Goal: Task Accomplishment & Management: Complete application form

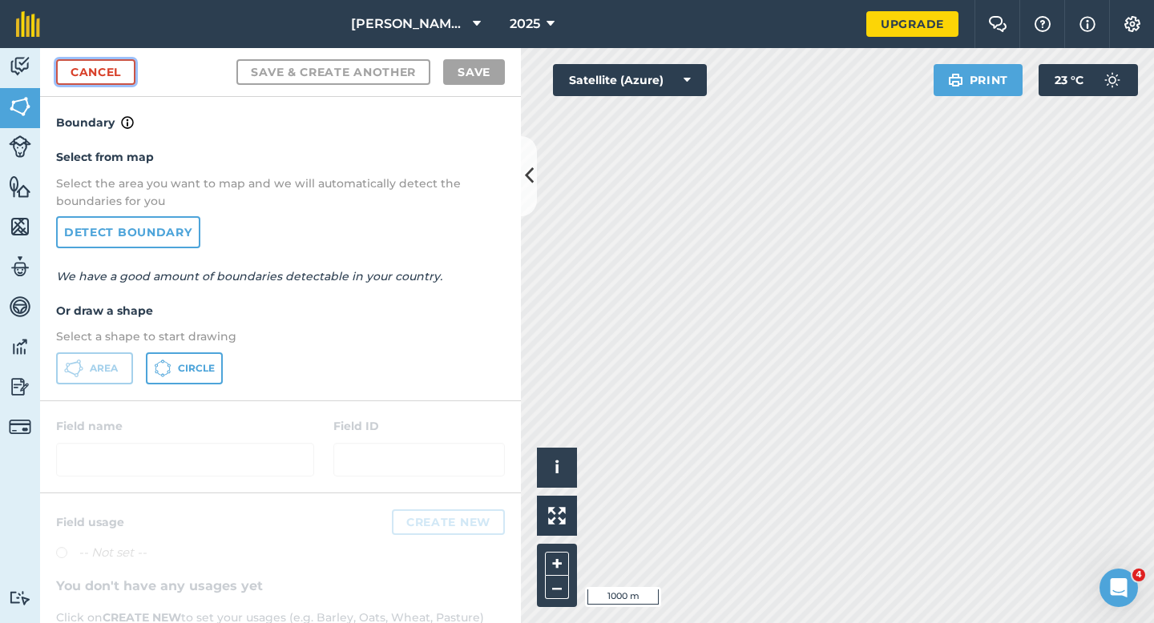
click at [91, 59] on link "Cancel" at bounding box center [95, 72] width 79 height 26
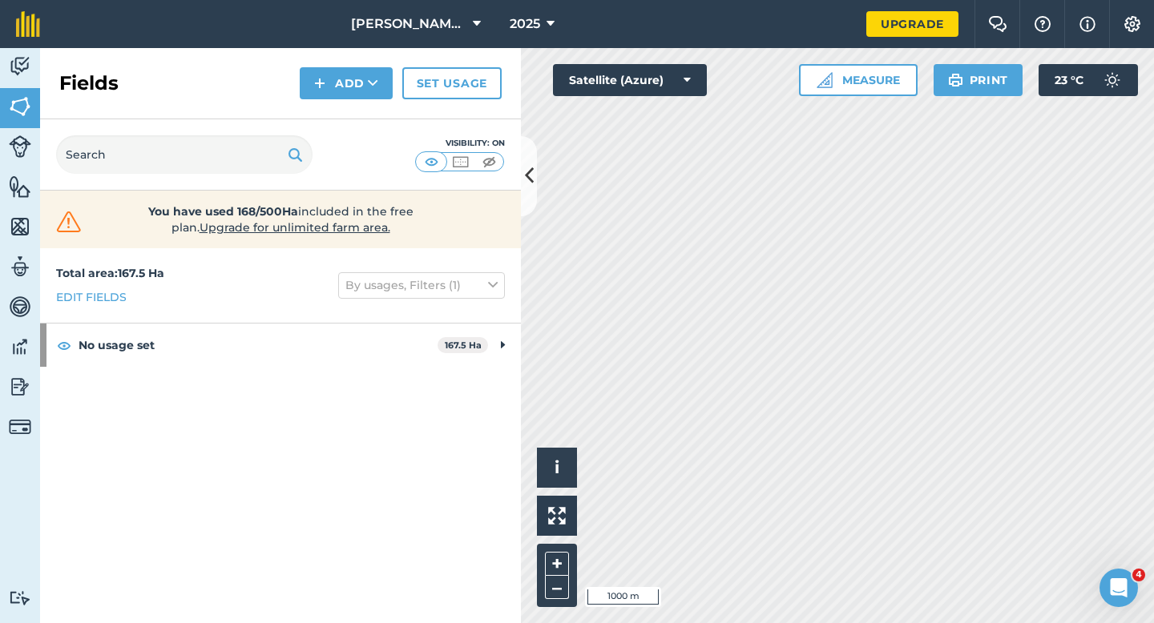
click at [368, 101] on div "Fields Add Set usage" at bounding box center [280, 83] width 481 height 71
click at [365, 92] on button "Add" at bounding box center [346, 83] width 93 height 32
click at [365, 106] on link "Draw" at bounding box center [346, 119] width 88 height 35
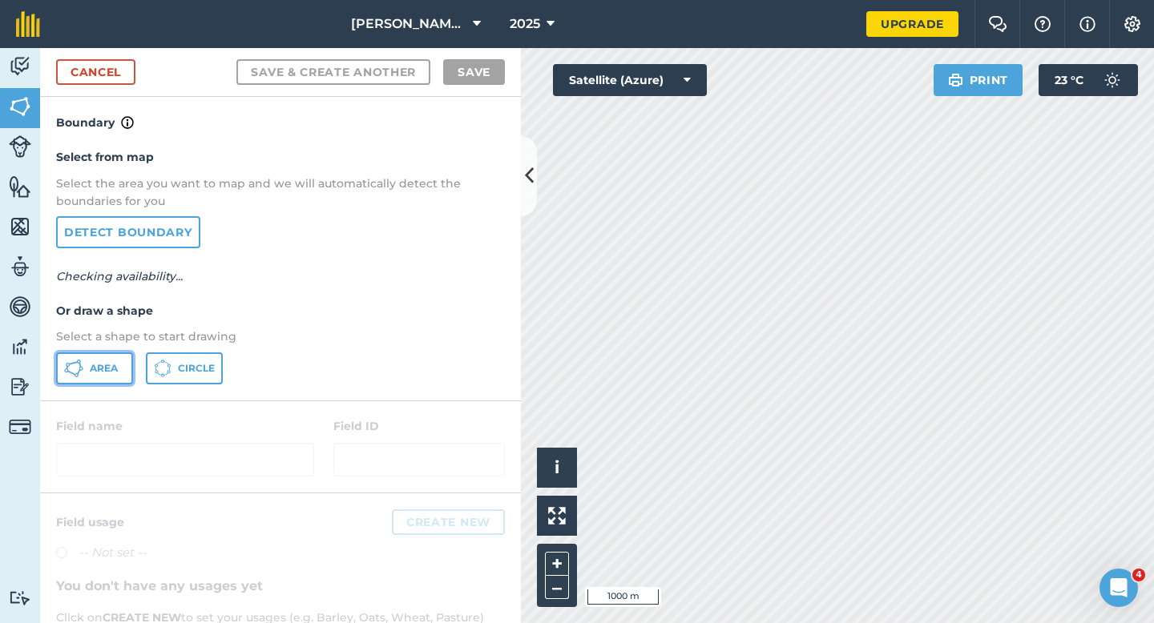
click at [94, 365] on span "Area" at bounding box center [104, 368] width 28 height 13
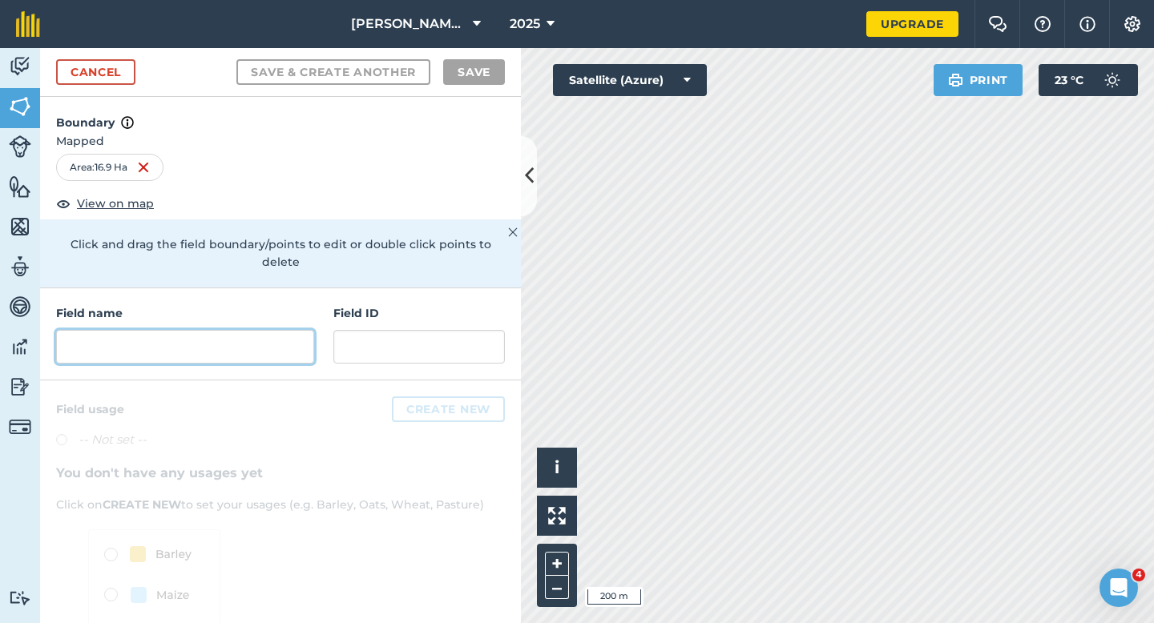
click at [263, 342] on input "text" at bounding box center [185, 347] width 258 height 34
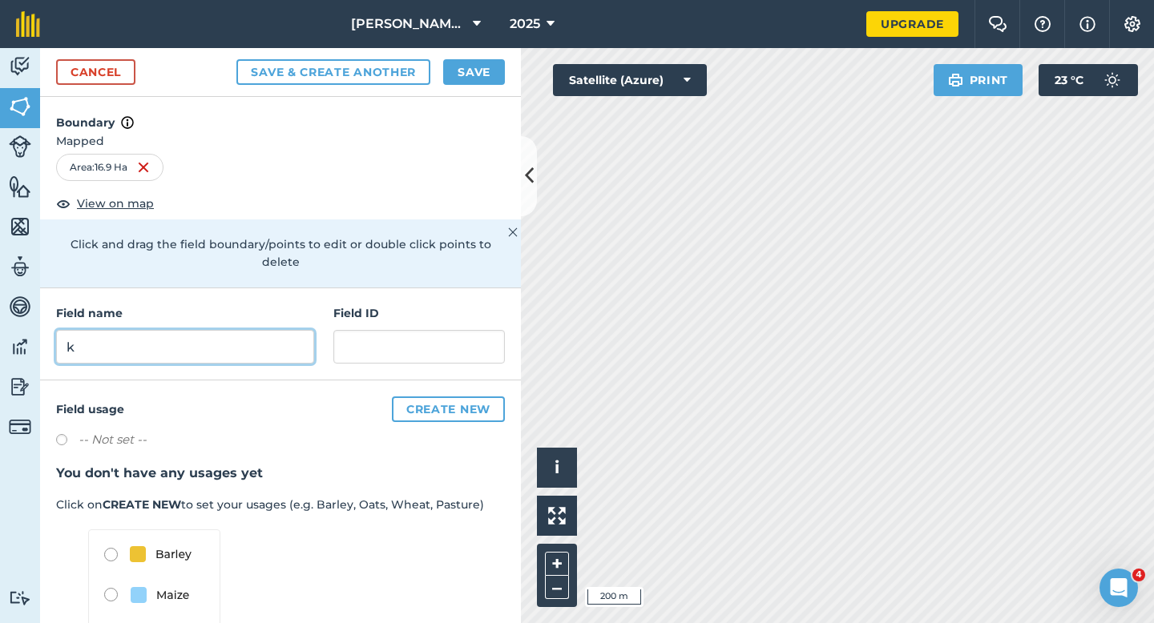
click at [256, 340] on input "k" at bounding box center [185, 347] width 258 height 34
type input "K"
click at [498, 75] on button "Save" at bounding box center [474, 72] width 62 height 26
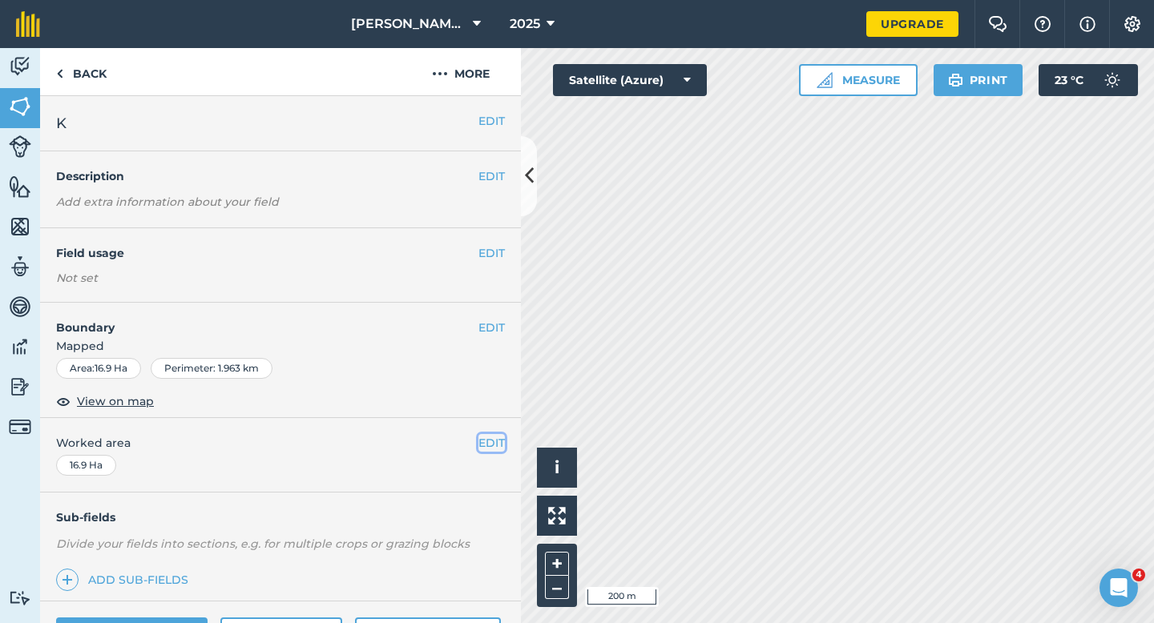
click at [483, 440] on button "EDIT" at bounding box center [491, 443] width 26 height 18
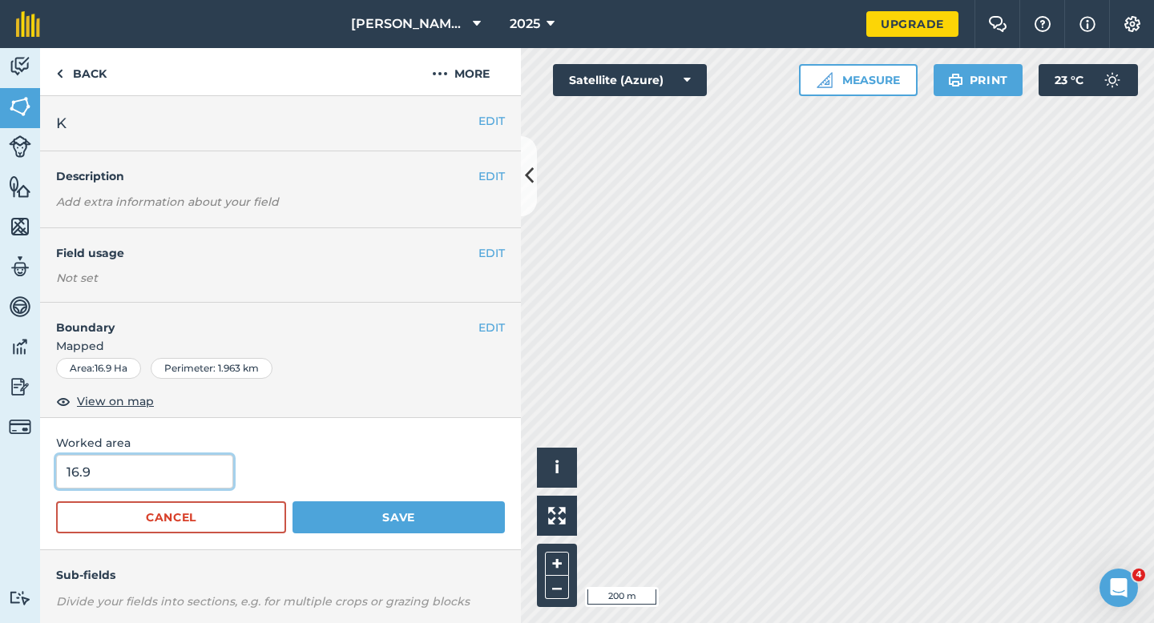
click at [165, 478] on input "16.9" at bounding box center [144, 472] width 177 height 34
type input "17"
click at [292, 502] on button "Save" at bounding box center [398, 518] width 212 height 32
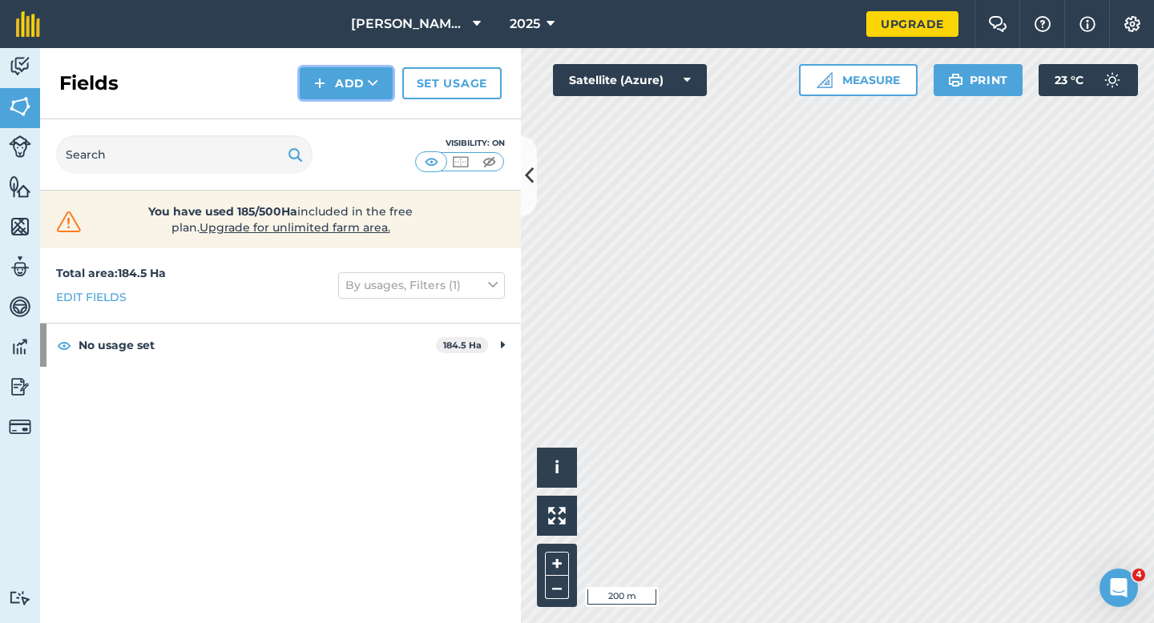
click at [349, 91] on button "Add" at bounding box center [346, 83] width 93 height 32
click at [349, 114] on link "Draw" at bounding box center [346, 119] width 88 height 35
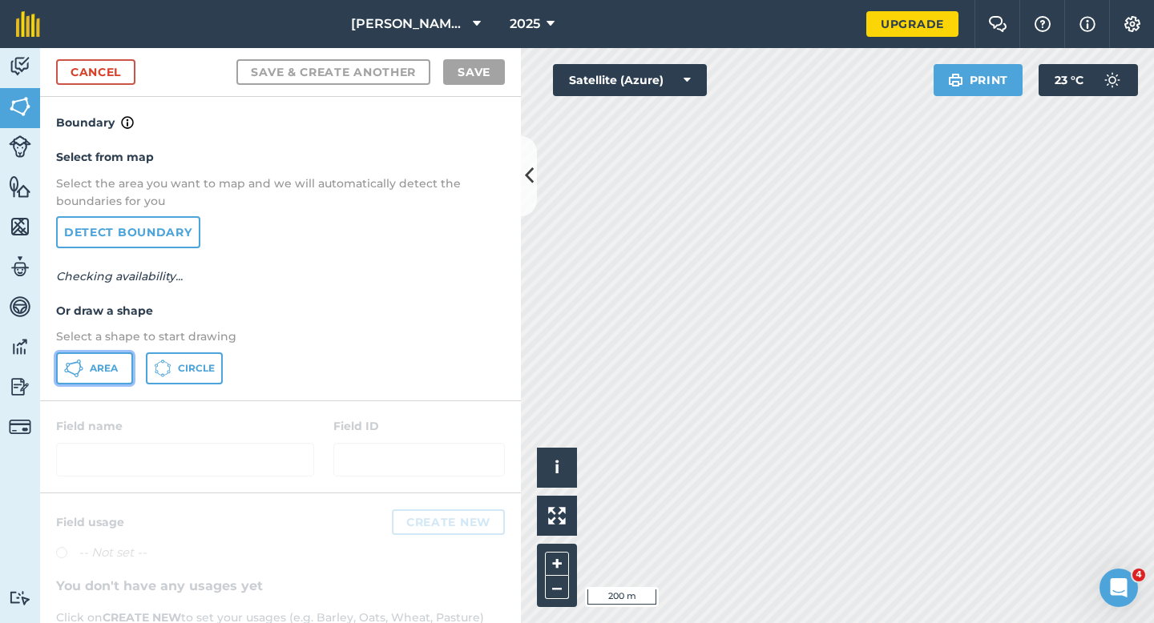
click at [109, 373] on span "Area" at bounding box center [104, 368] width 28 height 13
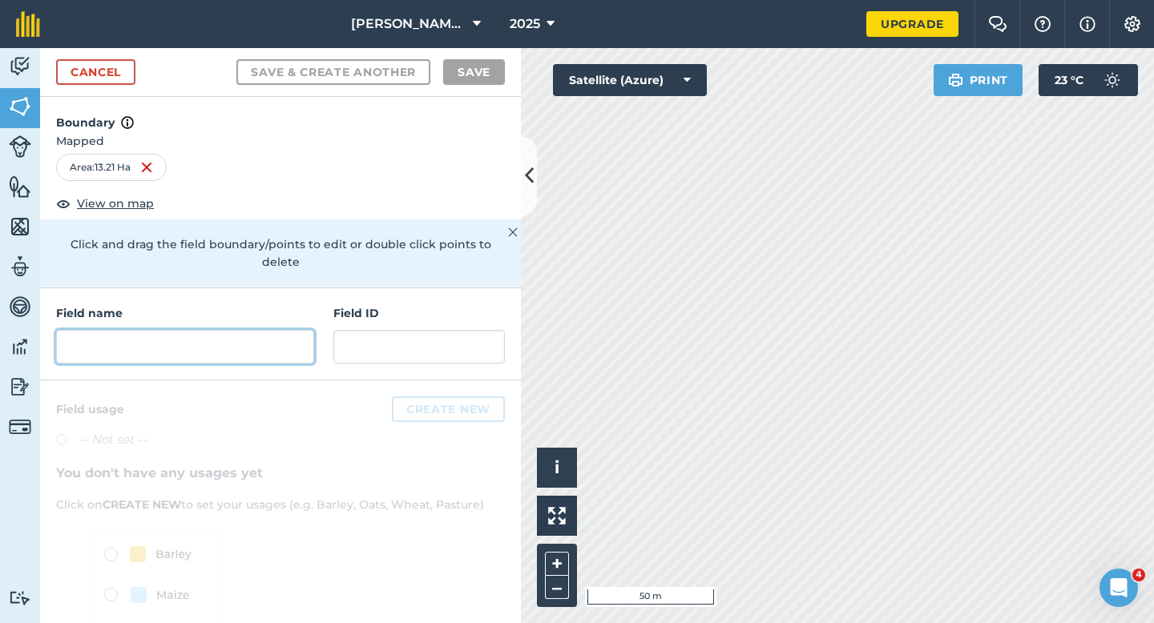
click at [258, 330] on input "text" at bounding box center [185, 347] width 258 height 34
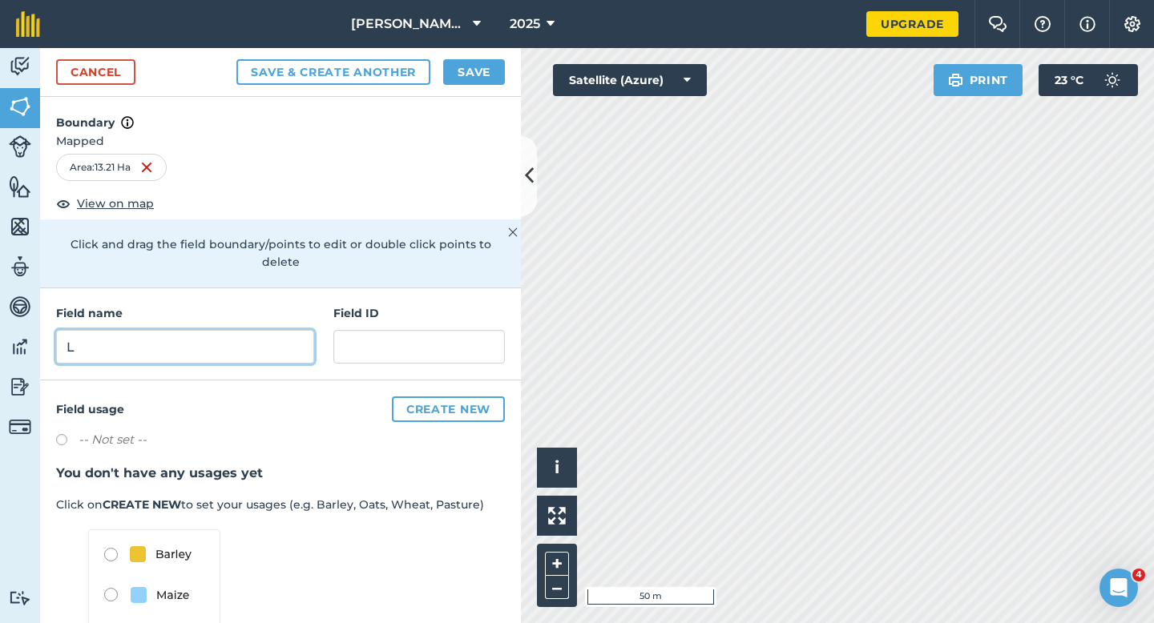
type input "L"
click at [466, 89] on div "Cancel Save & Create Another Save" at bounding box center [280, 72] width 481 height 49
click at [466, 83] on button "Save" at bounding box center [474, 72] width 62 height 26
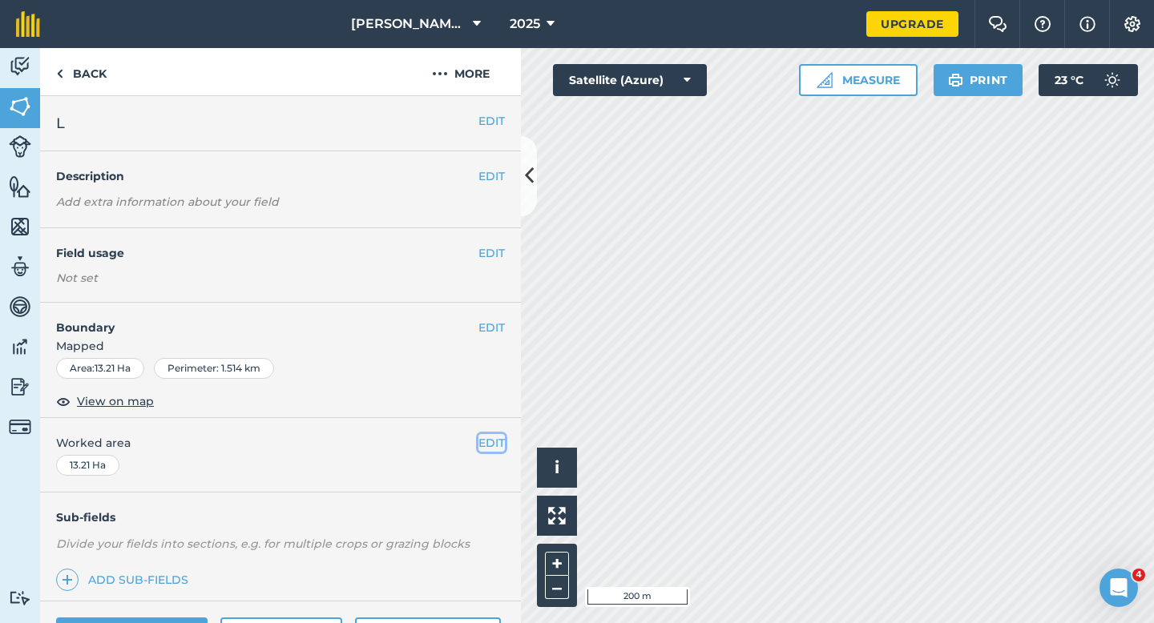
click at [498, 446] on button "EDIT" at bounding box center [491, 443] width 26 height 18
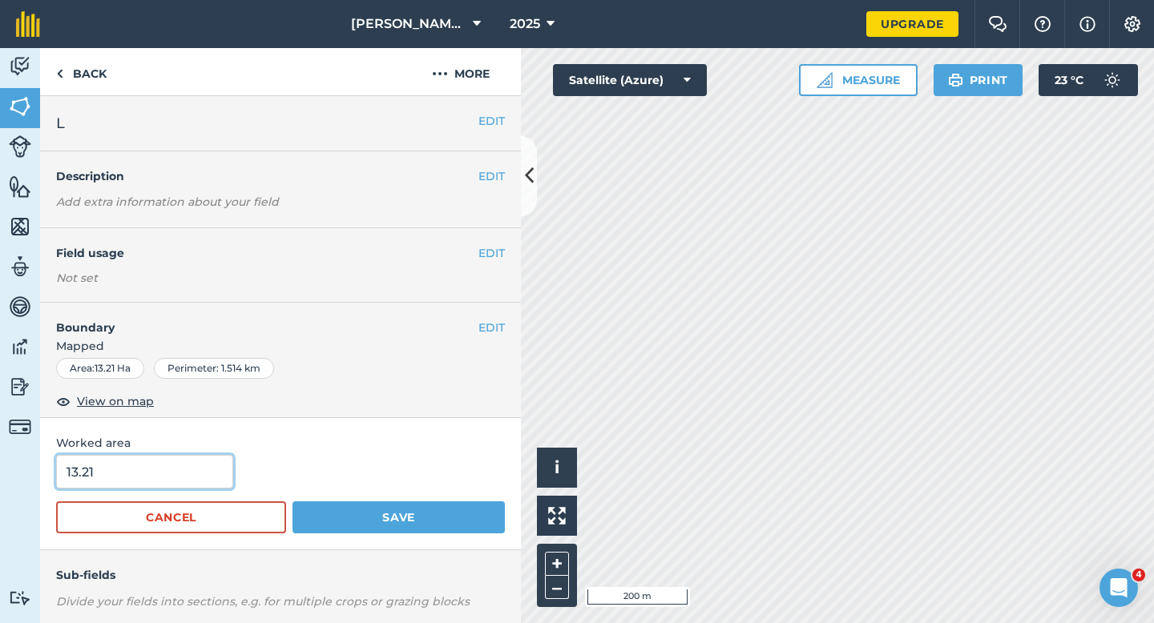
click at [191, 486] on input "13.21" at bounding box center [144, 472] width 177 height 34
type input "13.3"
click at [292, 502] on button "Save" at bounding box center [398, 518] width 212 height 32
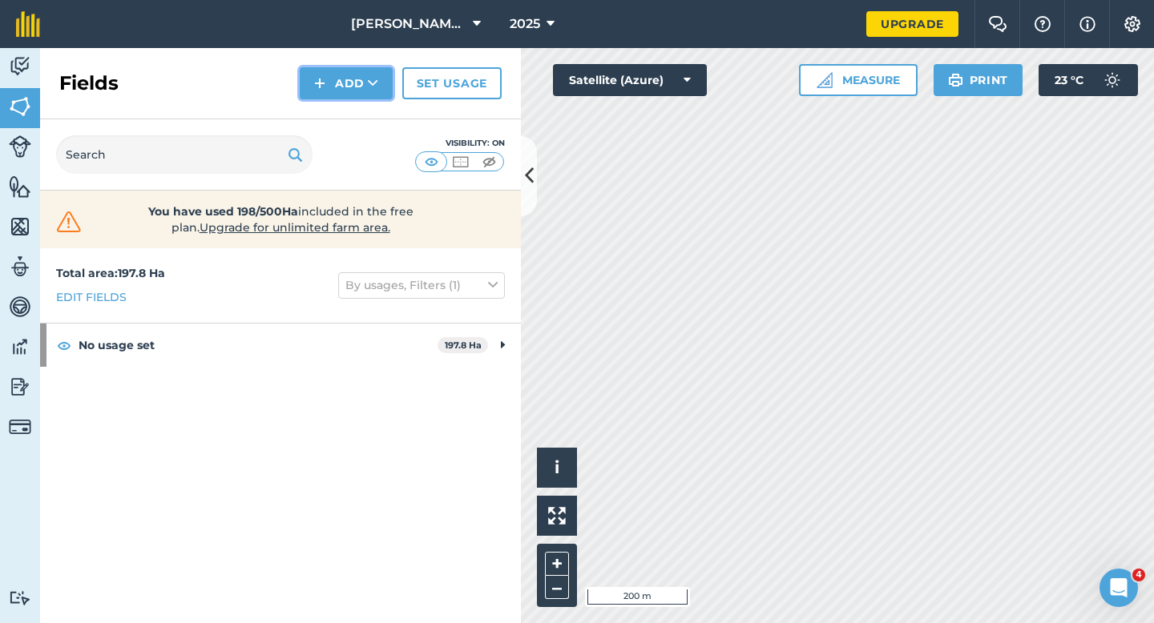
click at [306, 68] on button "Add" at bounding box center [346, 83] width 93 height 32
click at [314, 105] on link "Draw" at bounding box center [346, 119] width 88 height 35
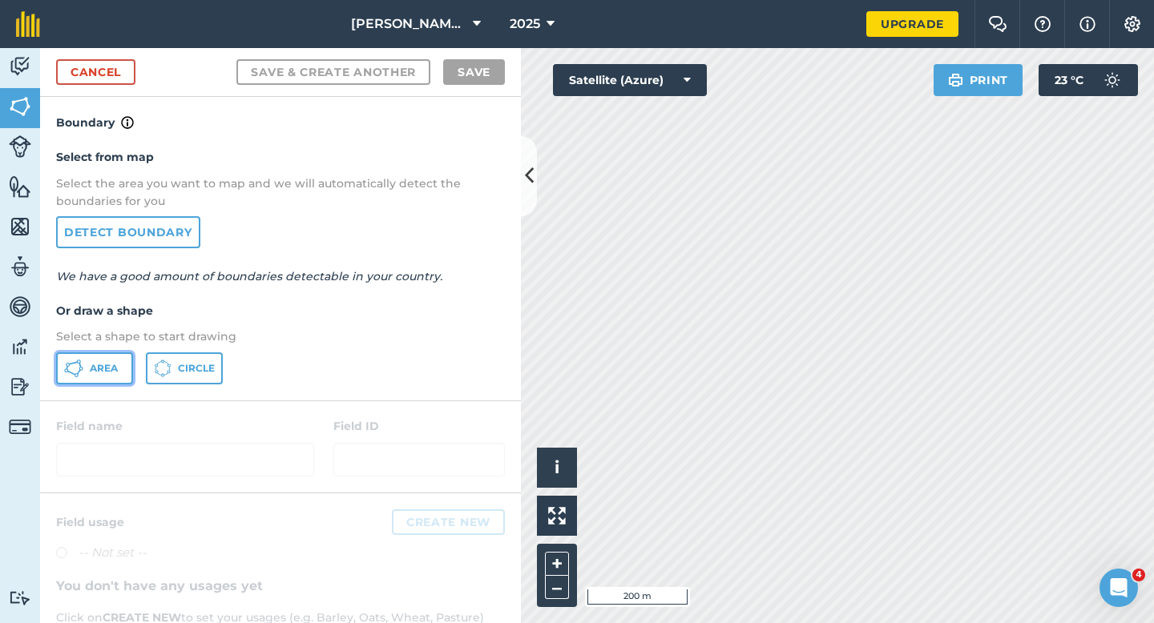
click at [80, 369] on icon at bounding box center [81, 368] width 4 height 4
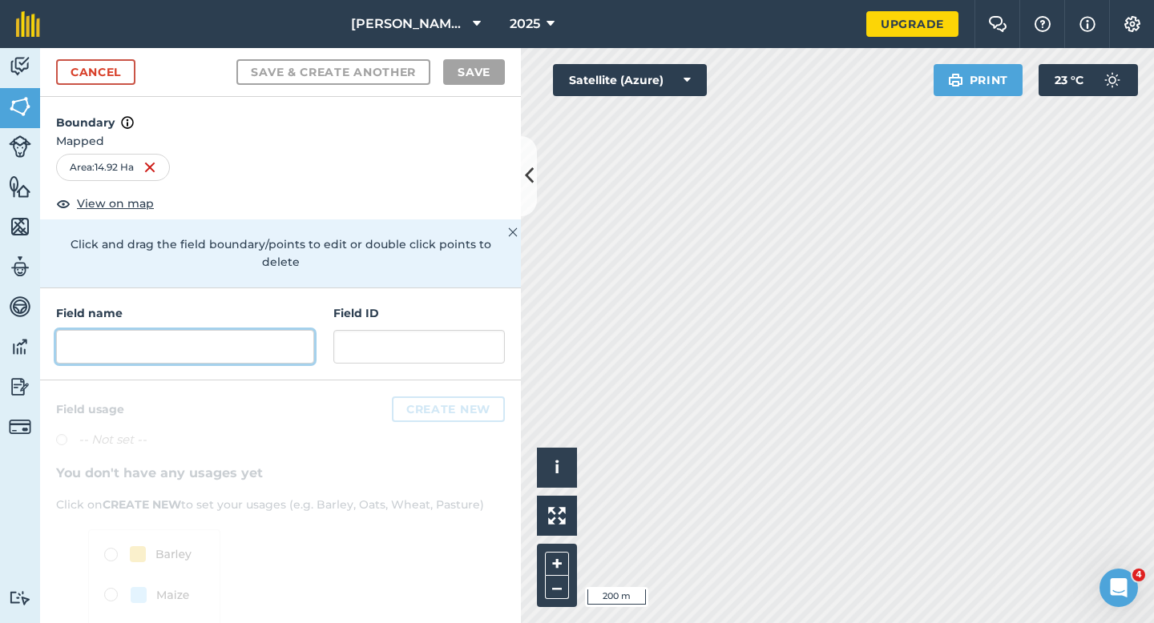
click at [208, 330] on input "text" at bounding box center [185, 347] width 258 height 34
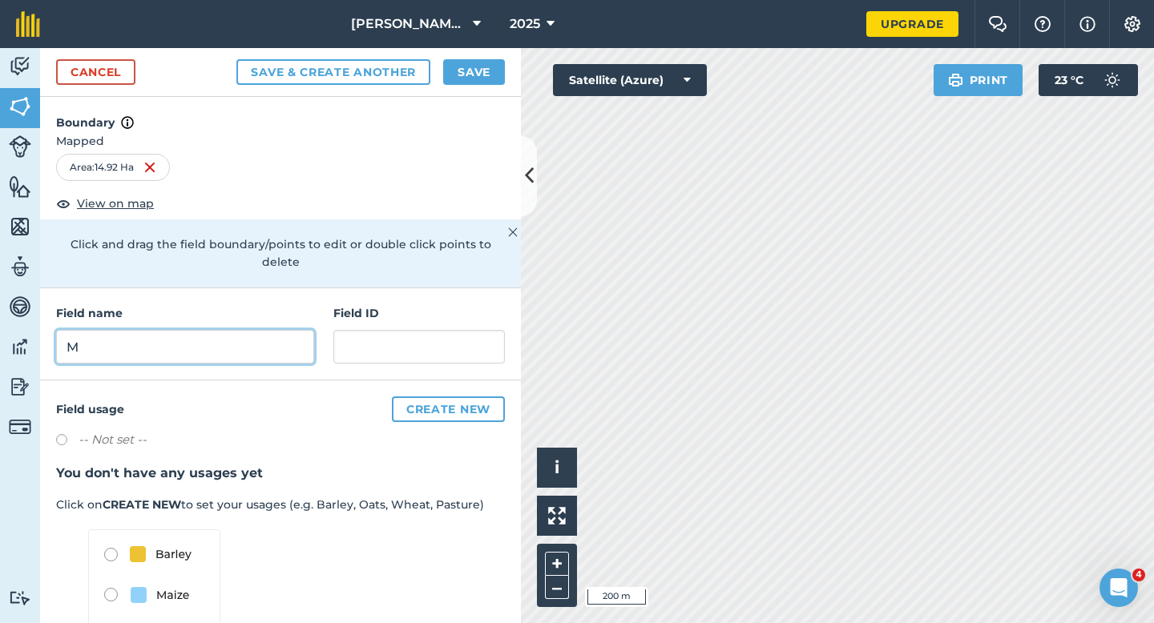
type input "M"
click at [493, 71] on button "Save" at bounding box center [474, 72] width 62 height 26
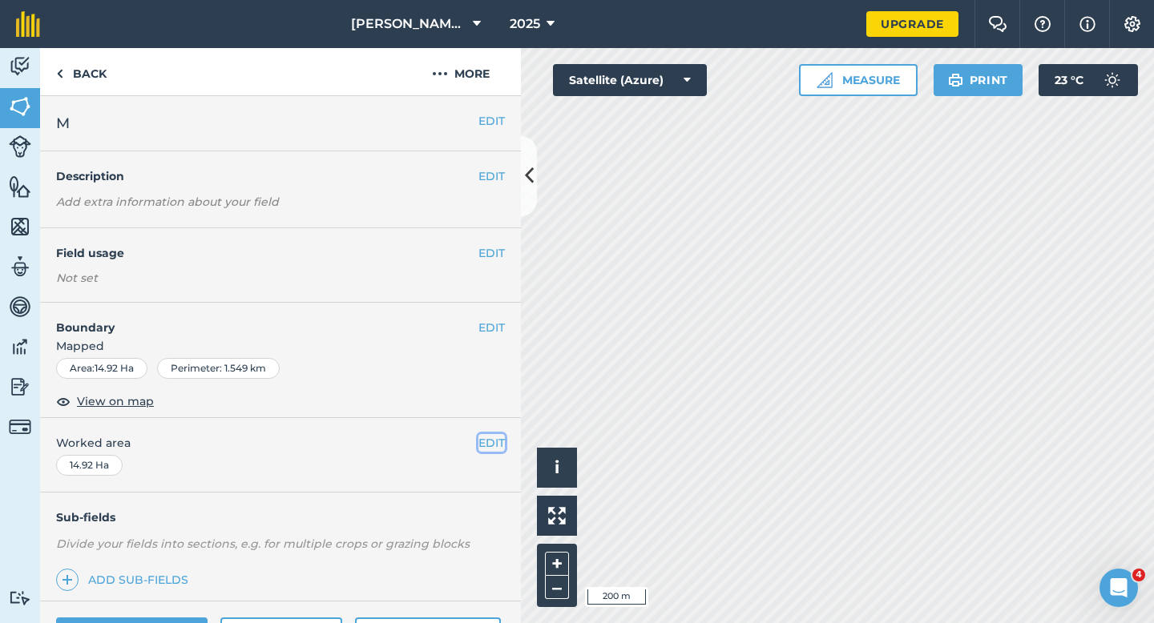
click at [495, 448] on button "EDIT" at bounding box center [491, 443] width 26 height 18
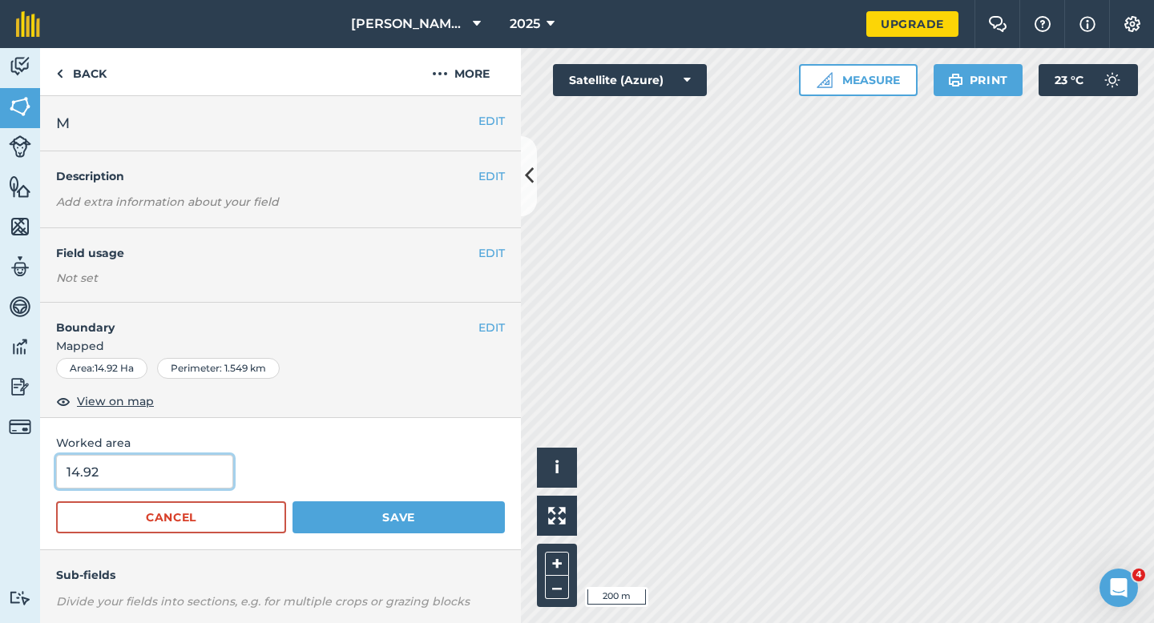
click at [194, 465] on input "14.92" at bounding box center [144, 472] width 177 height 34
type input "15"
click at [292, 502] on button "Save" at bounding box center [398, 518] width 212 height 32
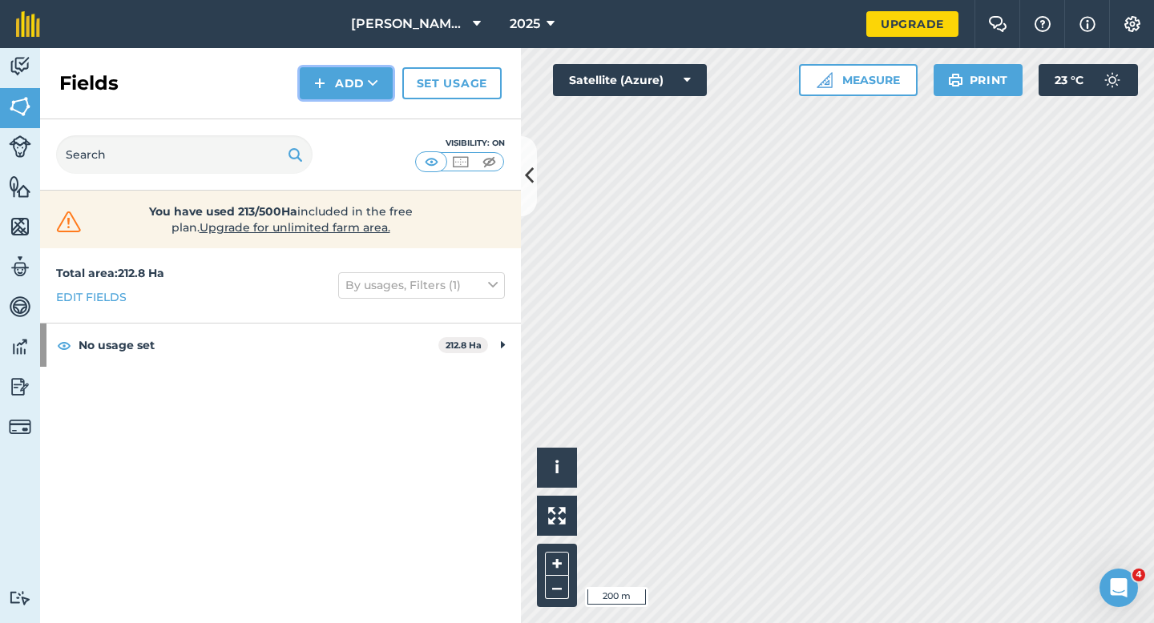
click at [329, 87] on button "Add" at bounding box center [346, 83] width 93 height 32
click at [332, 107] on link "Draw" at bounding box center [346, 119] width 88 height 35
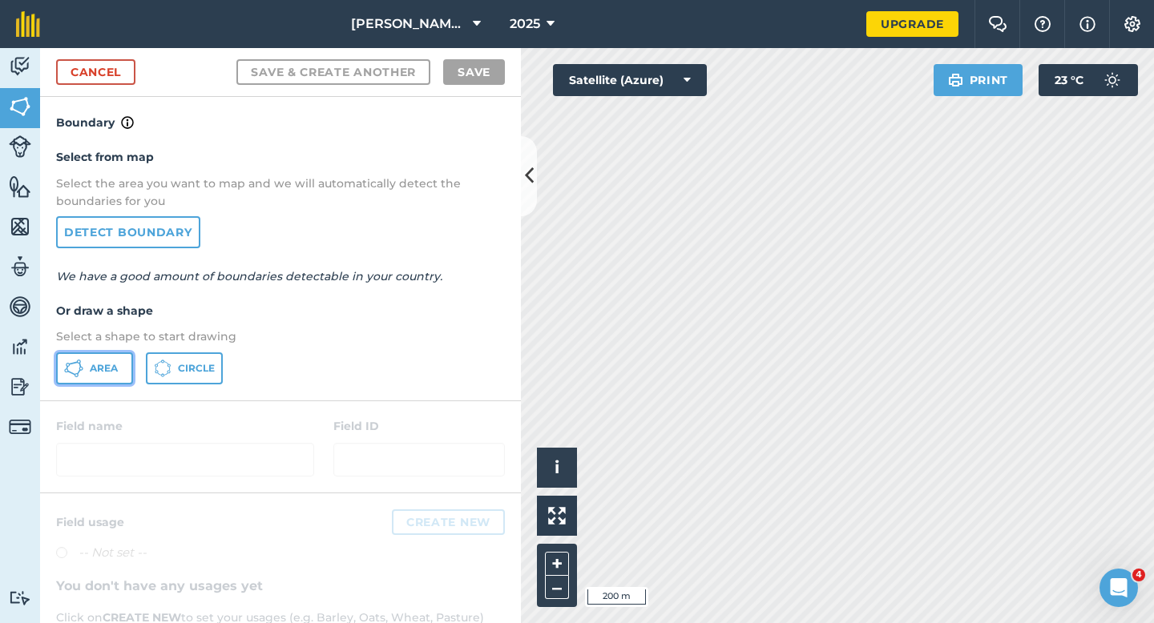
click at [100, 364] on span "Area" at bounding box center [104, 368] width 28 height 13
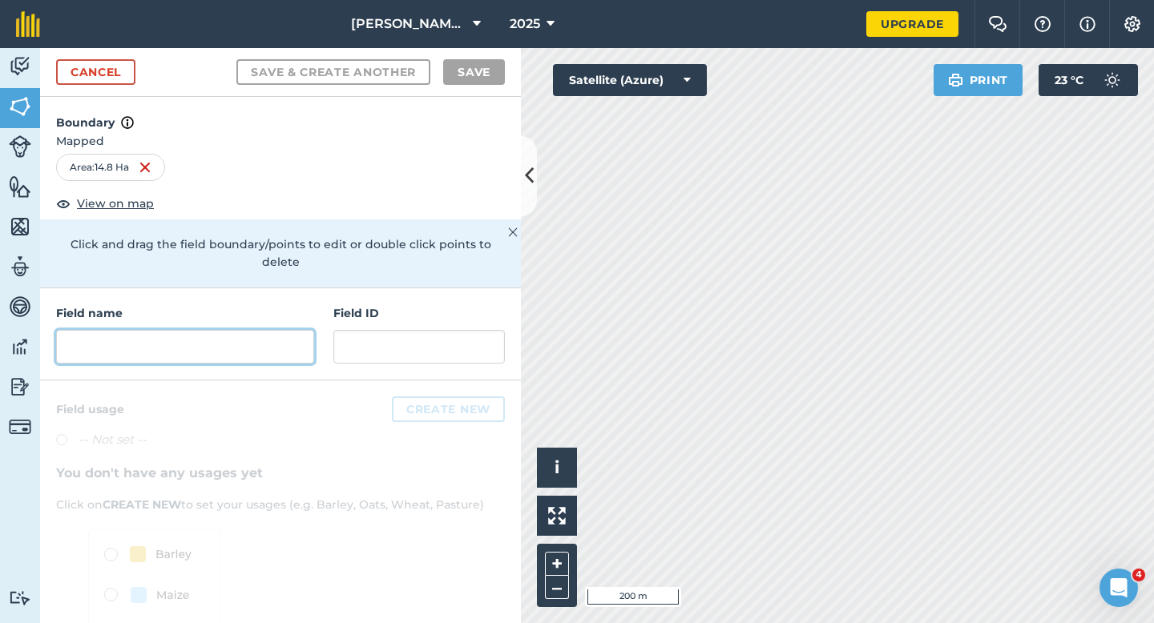
click at [270, 341] on input "text" at bounding box center [185, 347] width 258 height 34
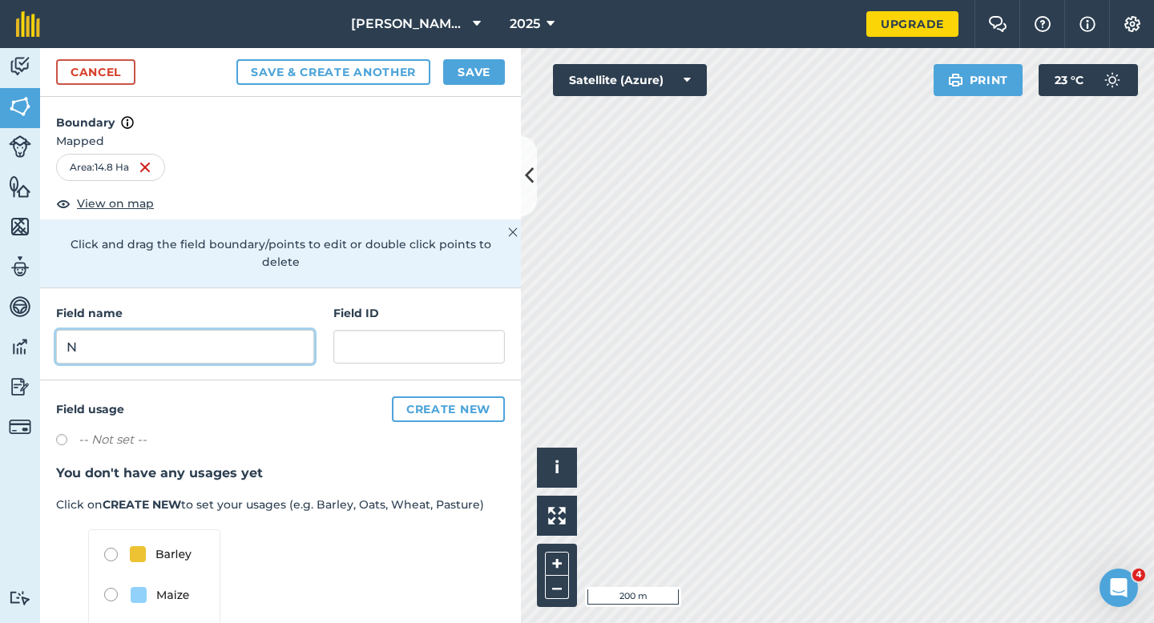
type input "N"
click at [458, 84] on button "Save" at bounding box center [474, 72] width 62 height 26
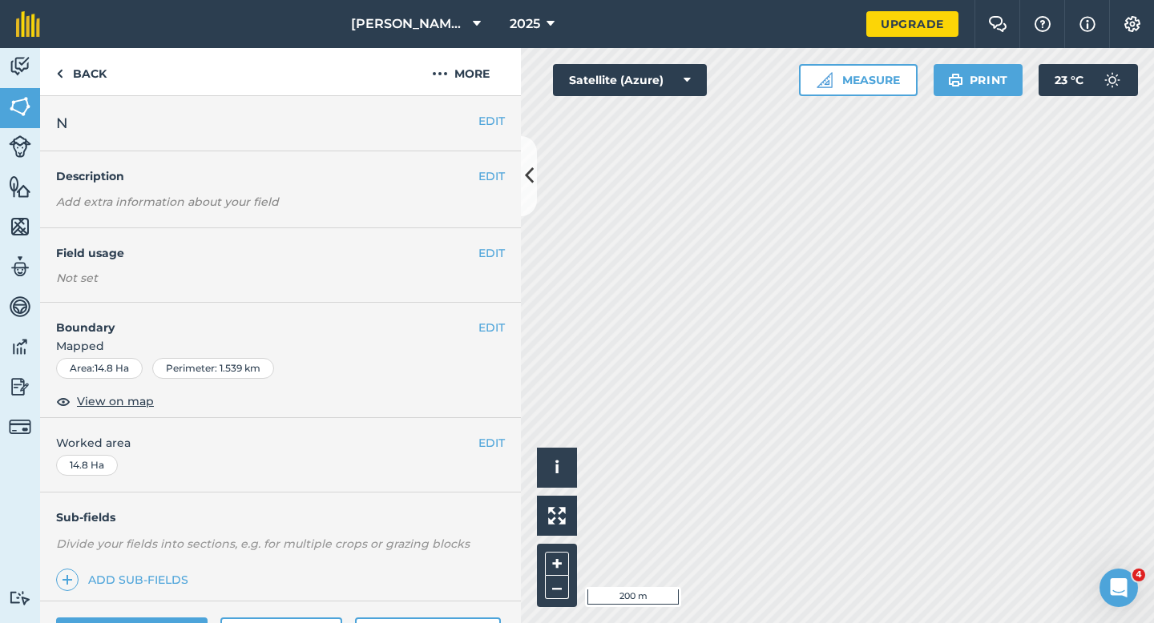
click at [501, 454] on div "EDIT Worked area 14.8 Ha" at bounding box center [280, 455] width 481 height 75
click at [501, 452] on div "EDIT Worked area 14.8 Ha" at bounding box center [280, 455] width 481 height 75
click at [481, 452] on div "EDIT Worked area 14.8 Ha" at bounding box center [280, 455] width 481 height 75
click at [484, 446] on button "EDIT" at bounding box center [491, 443] width 26 height 18
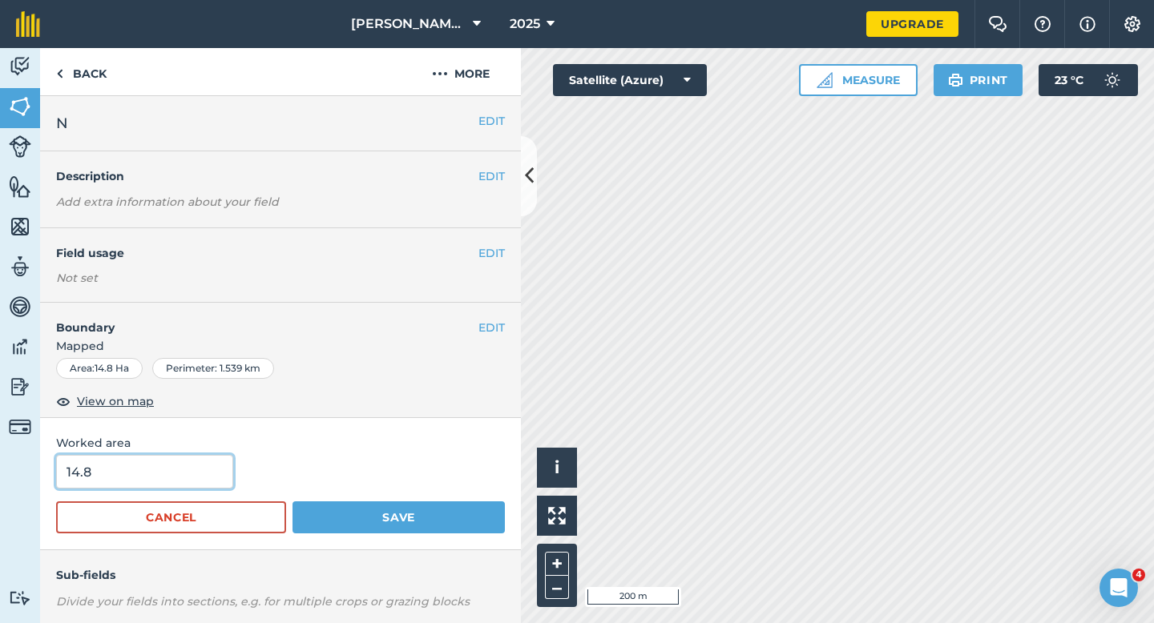
click at [196, 481] on input "14.8" at bounding box center [144, 472] width 177 height 34
type input "15"
click at [292, 502] on button "Save" at bounding box center [398, 518] width 212 height 32
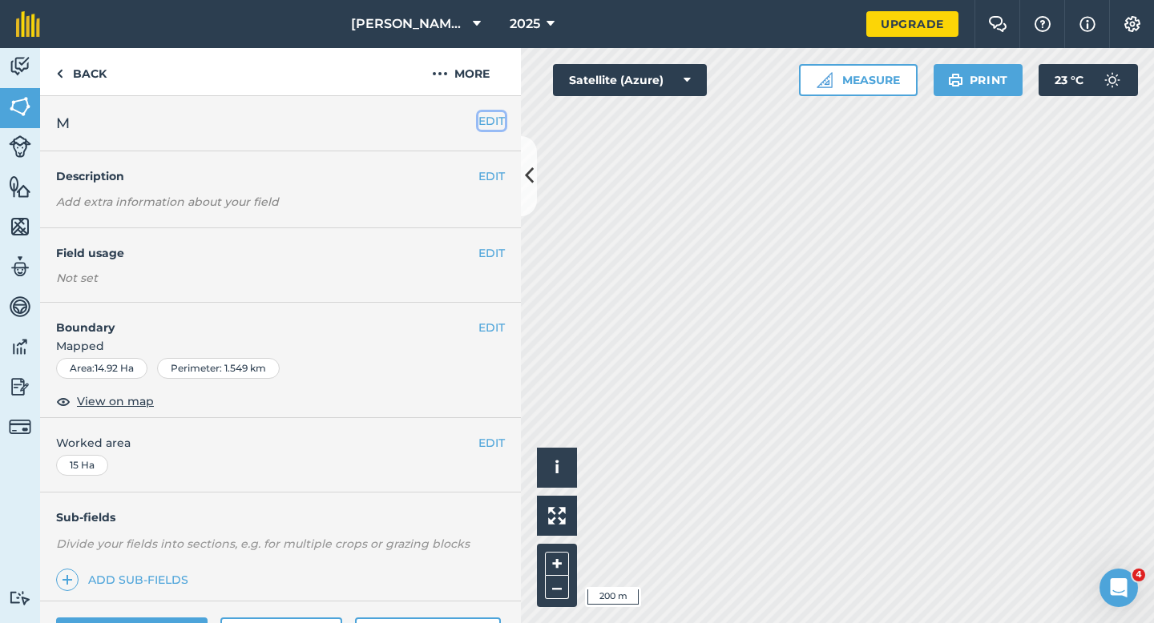
click at [488, 116] on button "EDIT" at bounding box center [491, 121] width 26 height 18
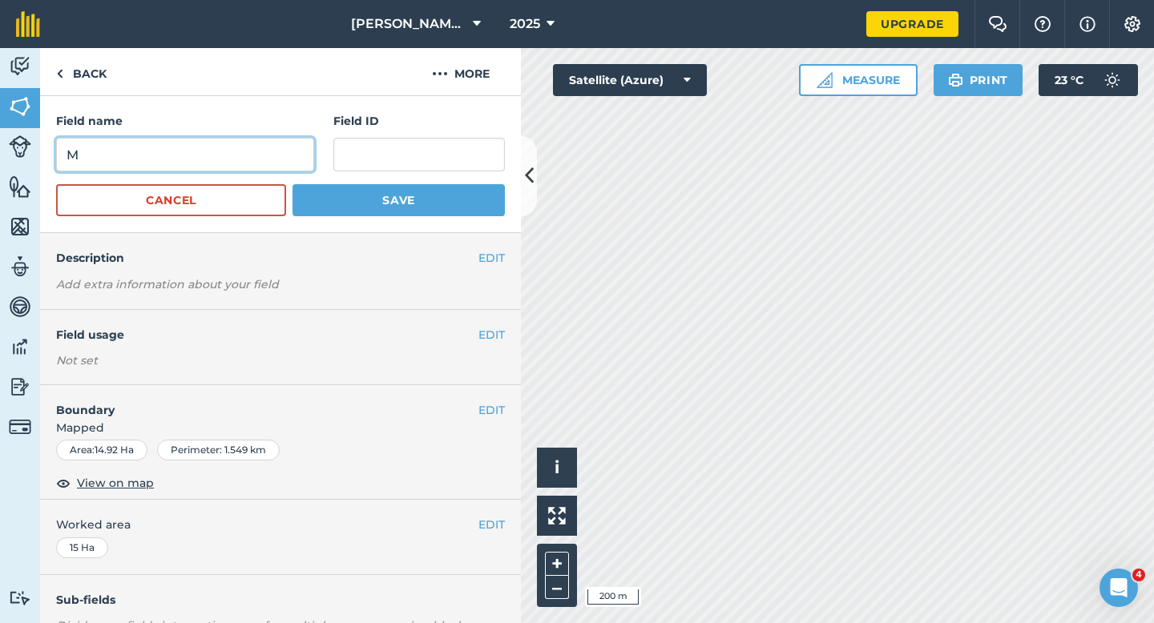
click at [288, 142] on input "M" at bounding box center [185, 155] width 258 height 34
type input "L"
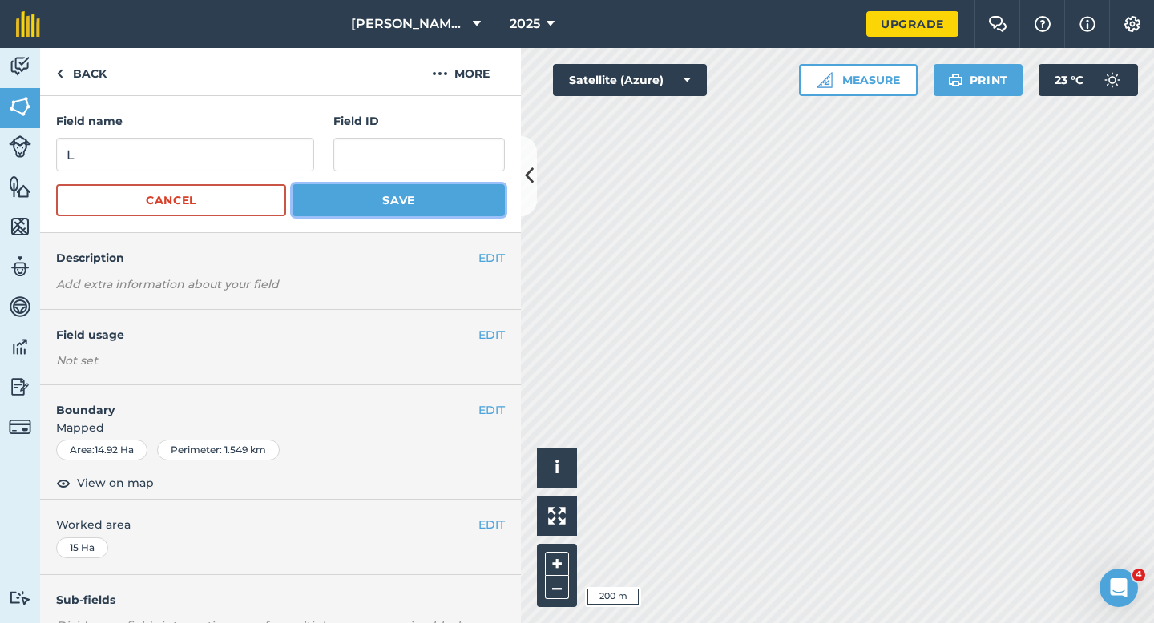
click at [373, 216] on button "Save" at bounding box center [398, 200] width 212 height 32
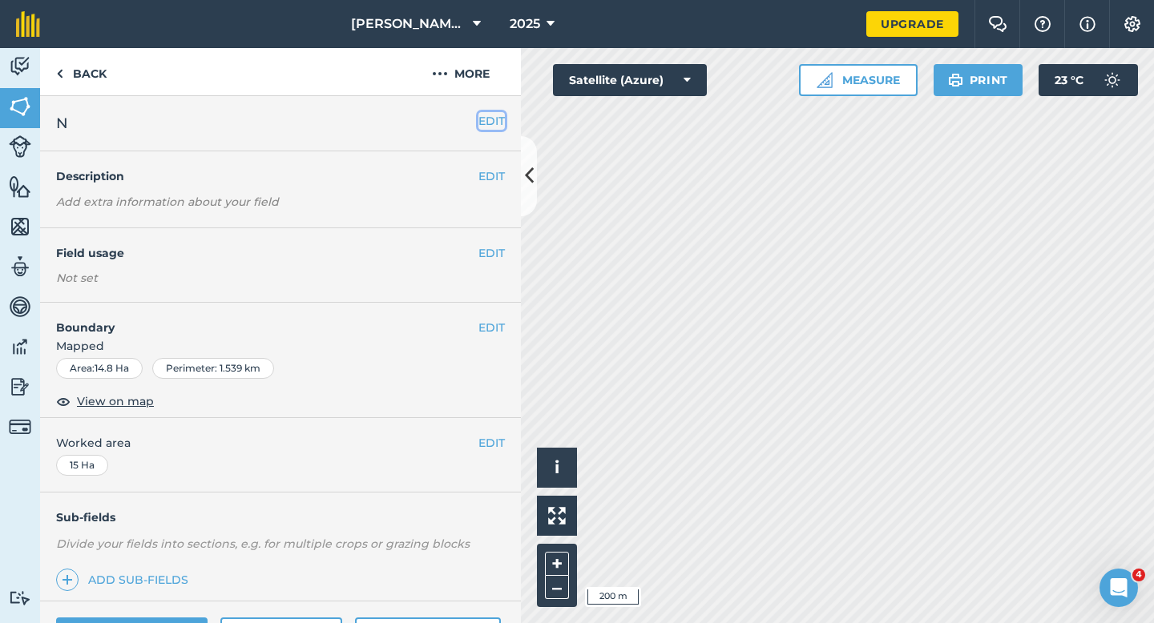
click at [491, 118] on button "EDIT" at bounding box center [491, 121] width 26 height 18
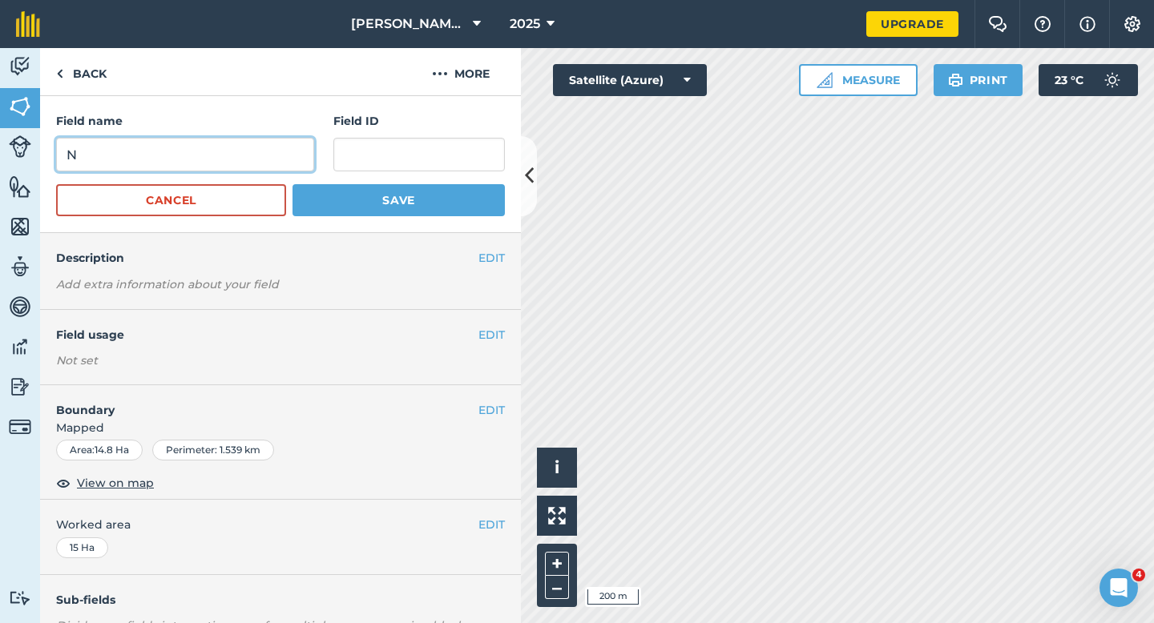
click at [312, 154] on input "N" at bounding box center [185, 155] width 258 height 34
type input "M"
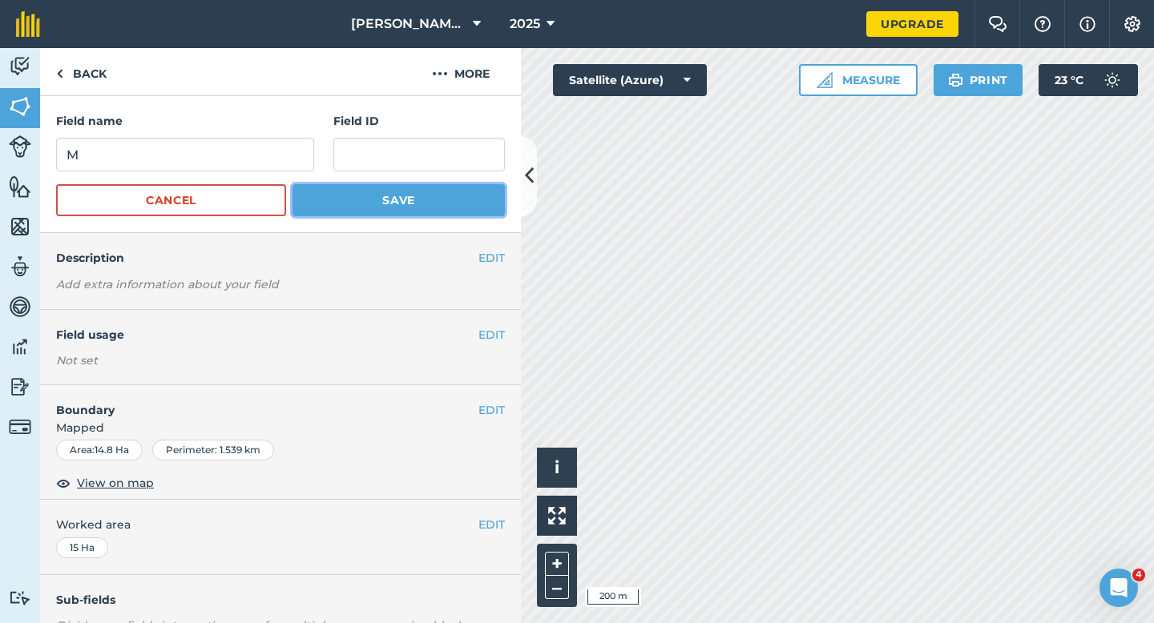
click at [357, 206] on button "Save" at bounding box center [398, 200] width 212 height 32
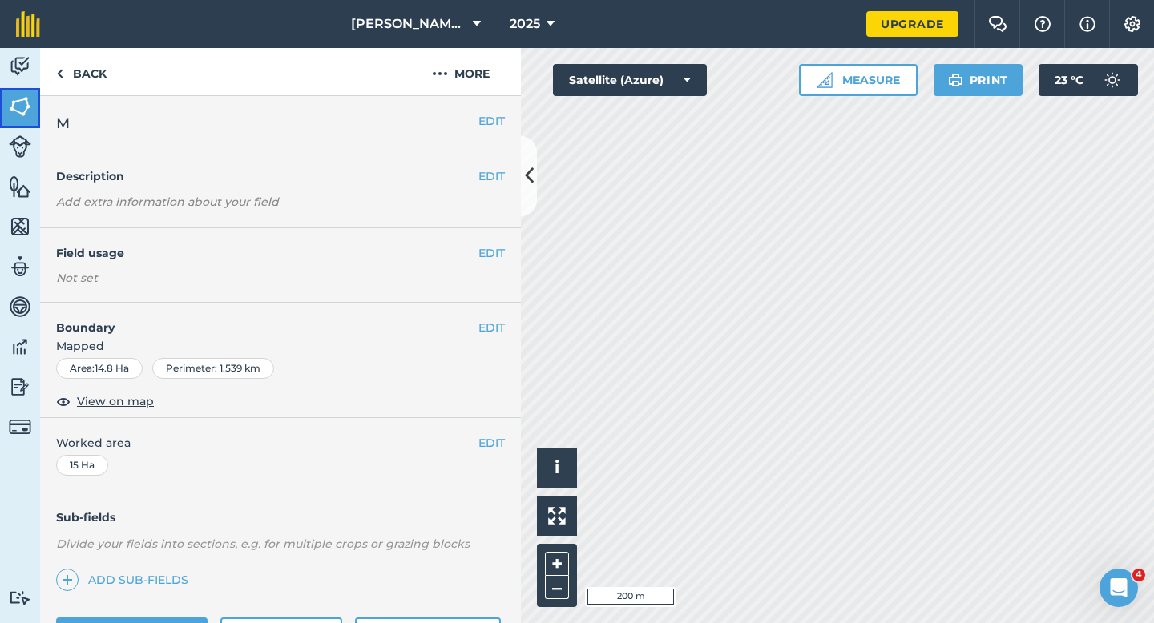
click at [18, 88] on link "Fields" at bounding box center [20, 108] width 40 height 40
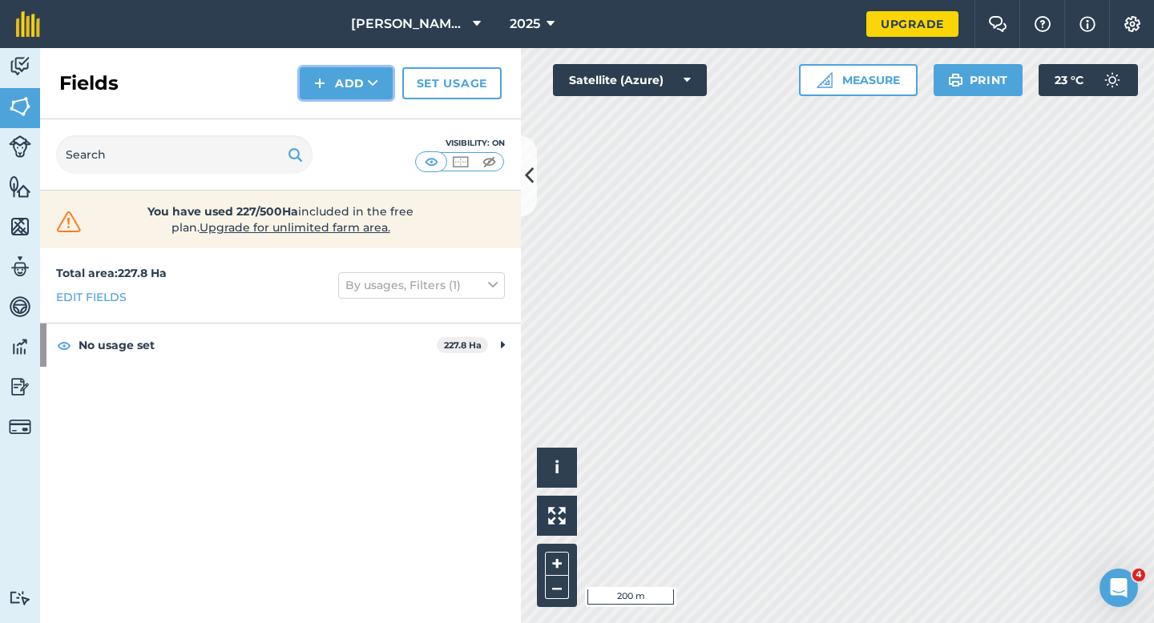
click at [322, 91] on img at bounding box center [319, 83] width 11 height 19
click at [324, 111] on link "Draw" at bounding box center [346, 119] width 88 height 35
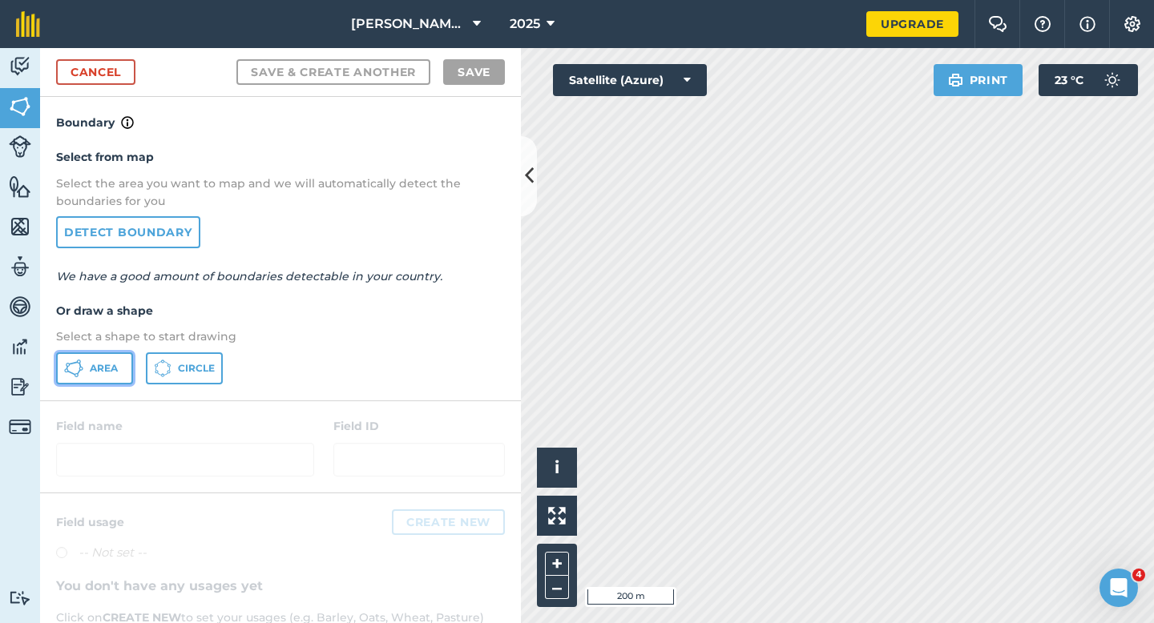
click at [116, 362] on span "Area" at bounding box center [104, 368] width 28 height 13
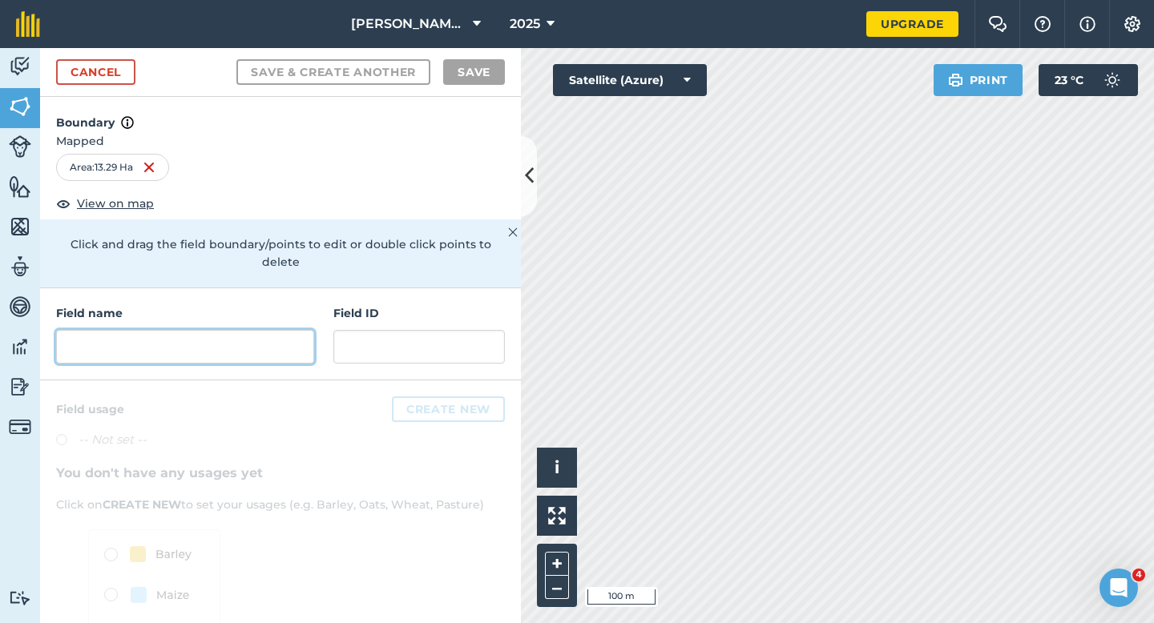
click at [250, 337] on input "text" at bounding box center [185, 347] width 258 height 34
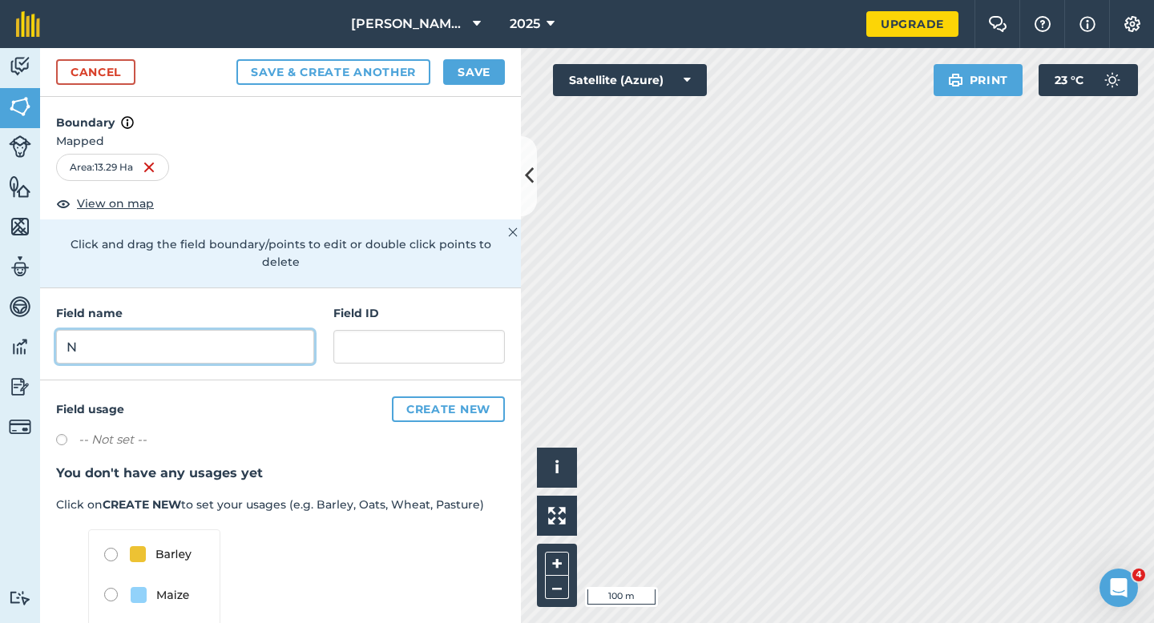
type input "N"
click at [478, 61] on button "Save" at bounding box center [474, 72] width 62 height 26
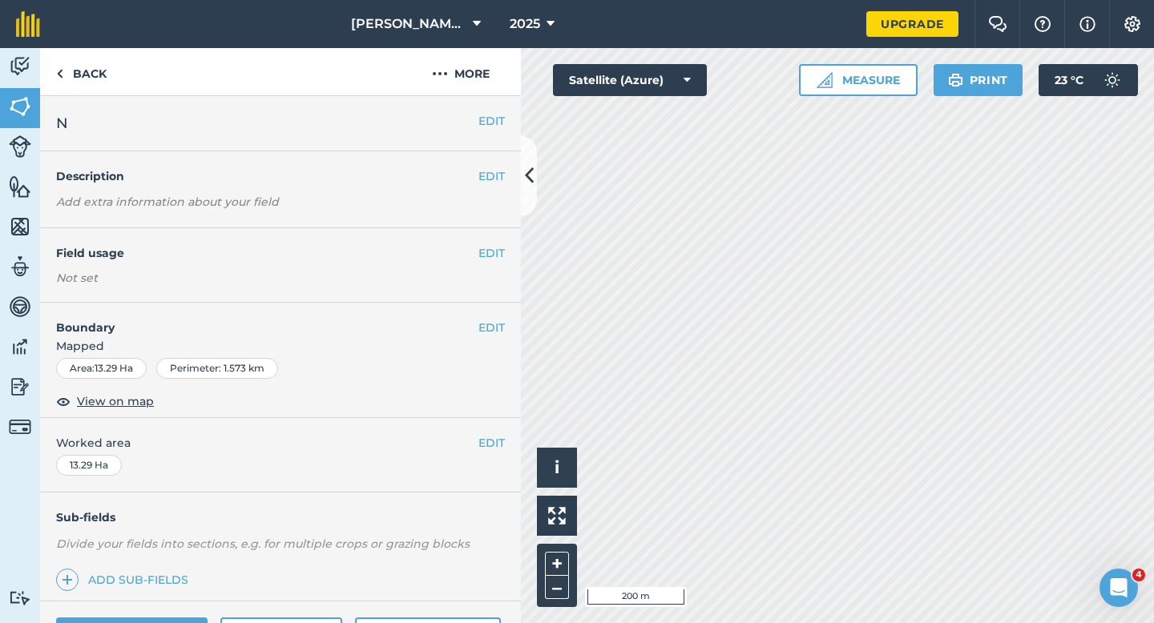
click at [513, 451] on div "EDIT Worked area 13.29 Ha" at bounding box center [280, 455] width 481 height 75
click at [489, 448] on button "EDIT" at bounding box center [491, 443] width 26 height 18
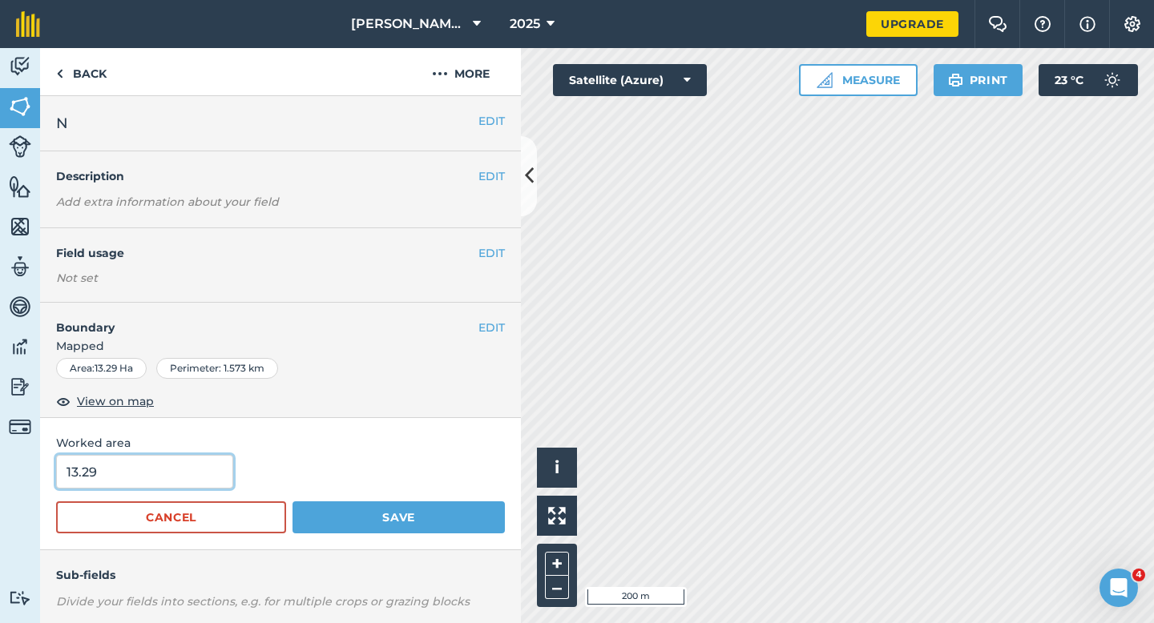
click at [184, 473] on input "13.29" at bounding box center [144, 472] width 177 height 34
type input "13.3"
click at [292, 502] on button "Save" at bounding box center [398, 518] width 212 height 32
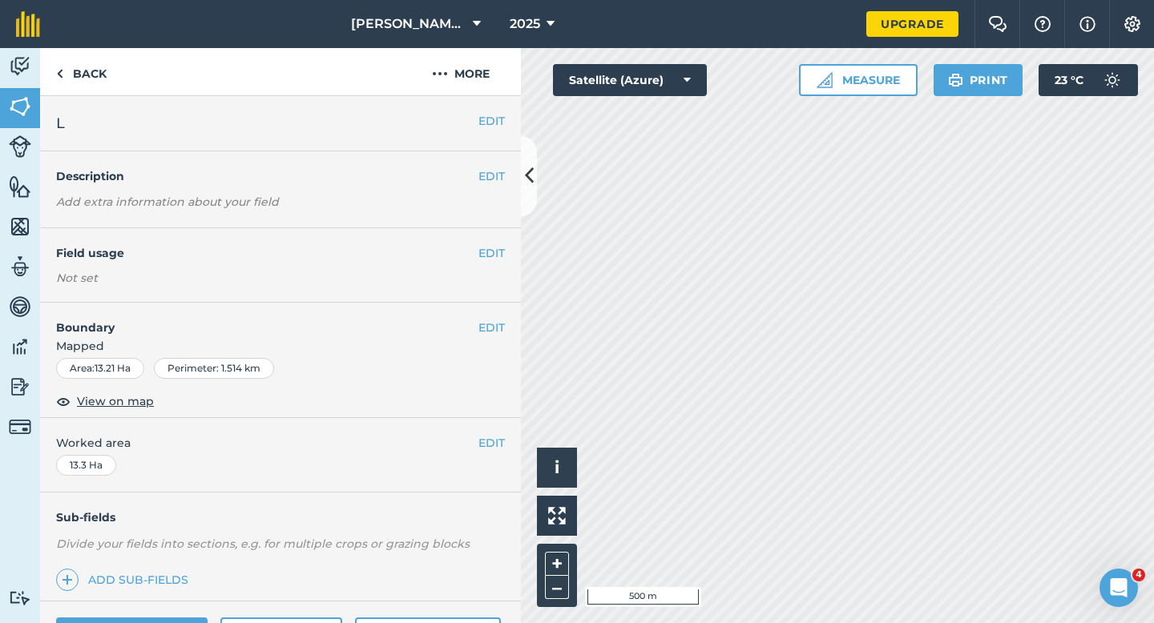
click at [489, 106] on div "EDIT L" at bounding box center [280, 123] width 481 height 55
click at [489, 115] on button "EDIT" at bounding box center [491, 121] width 26 height 18
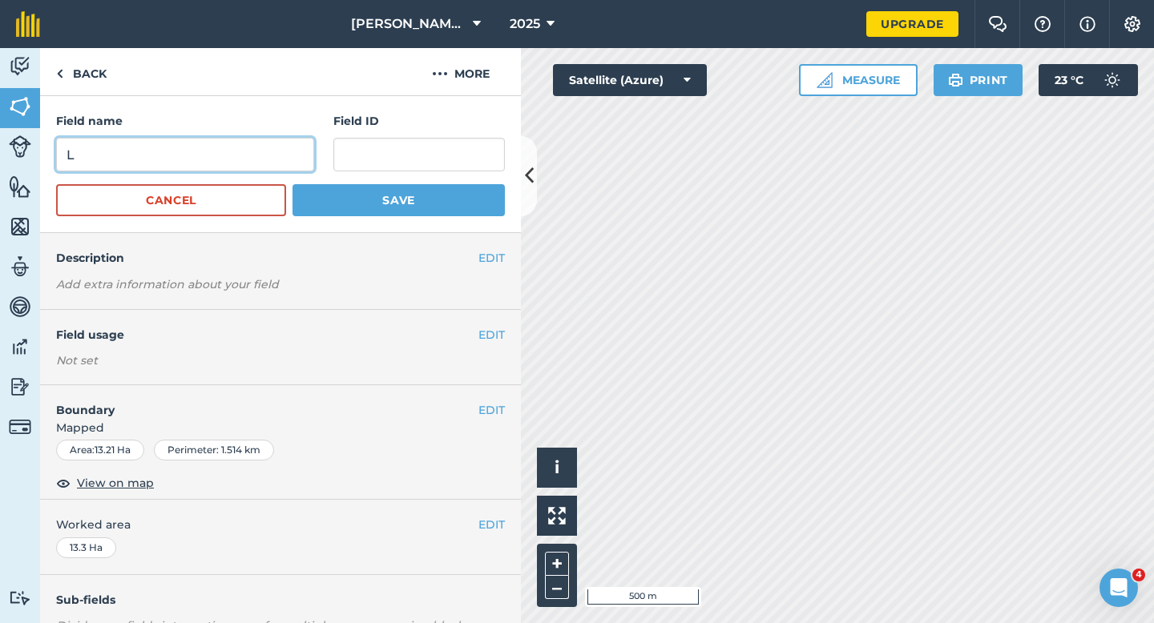
click at [200, 141] on input "L" at bounding box center [185, 155] width 258 height 34
type input "O"
click at [292, 184] on button "Save" at bounding box center [398, 200] width 212 height 32
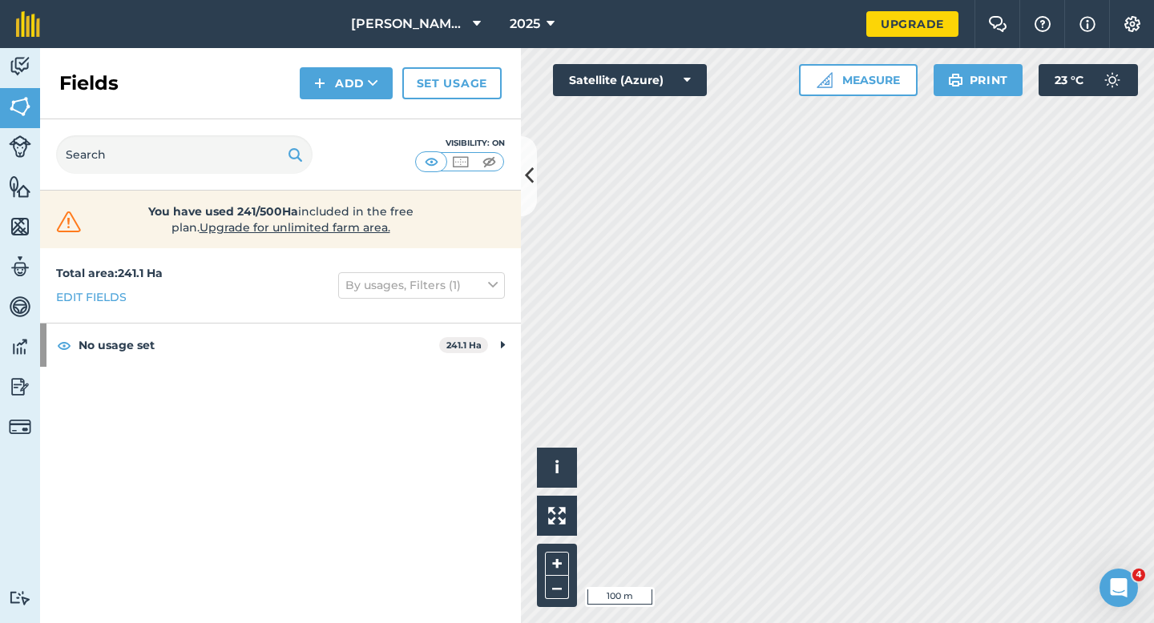
click at [329, 102] on div "Fields Add Set usage" at bounding box center [280, 83] width 481 height 71
click at [329, 91] on button "Add" at bounding box center [346, 83] width 93 height 32
click at [329, 104] on link "Draw" at bounding box center [346, 119] width 88 height 35
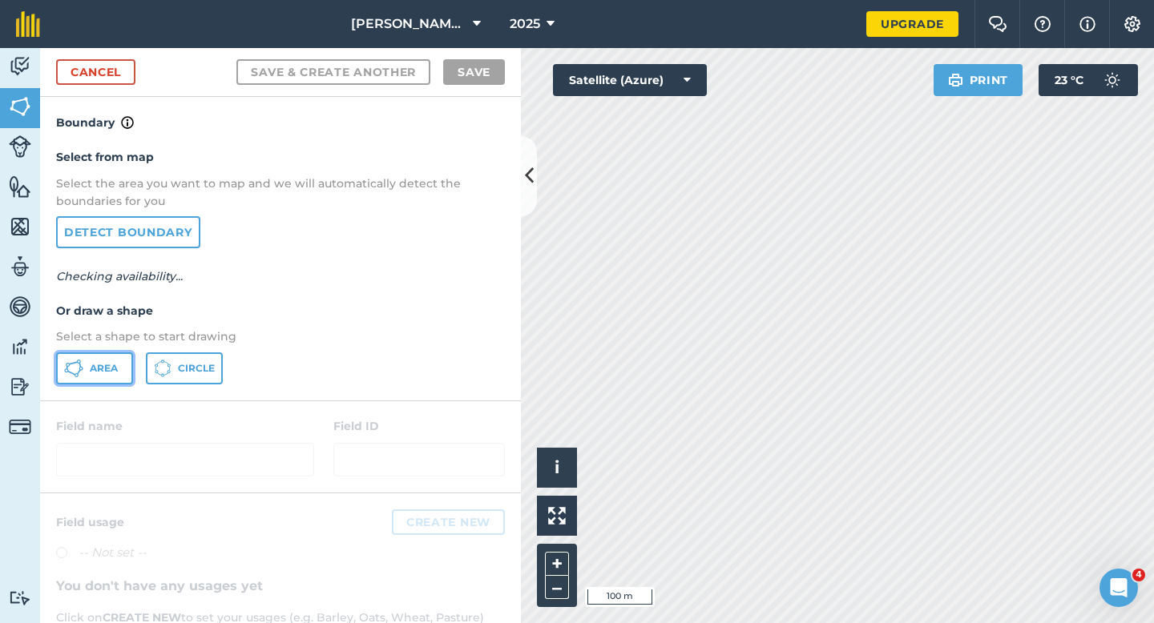
click at [121, 354] on button "Area" at bounding box center [94, 369] width 77 height 32
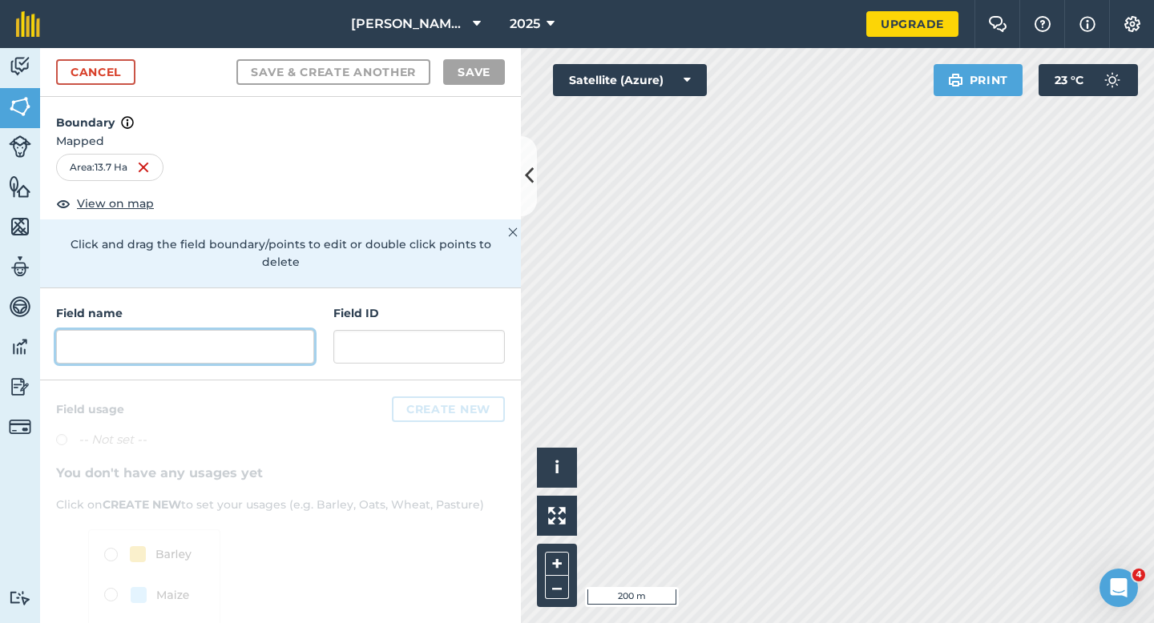
click at [263, 331] on input "text" at bounding box center [185, 347] width 258 height 34
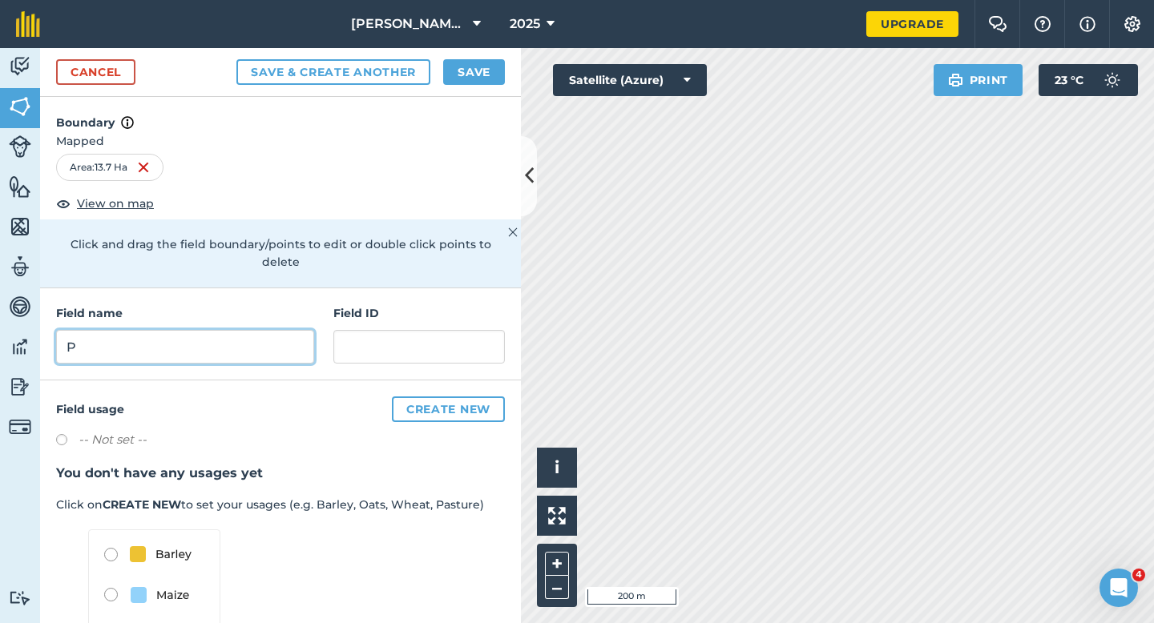
type input "P"
click at [470, 79] on button "Save" at bounding box center [474, 72] width 62 height 26
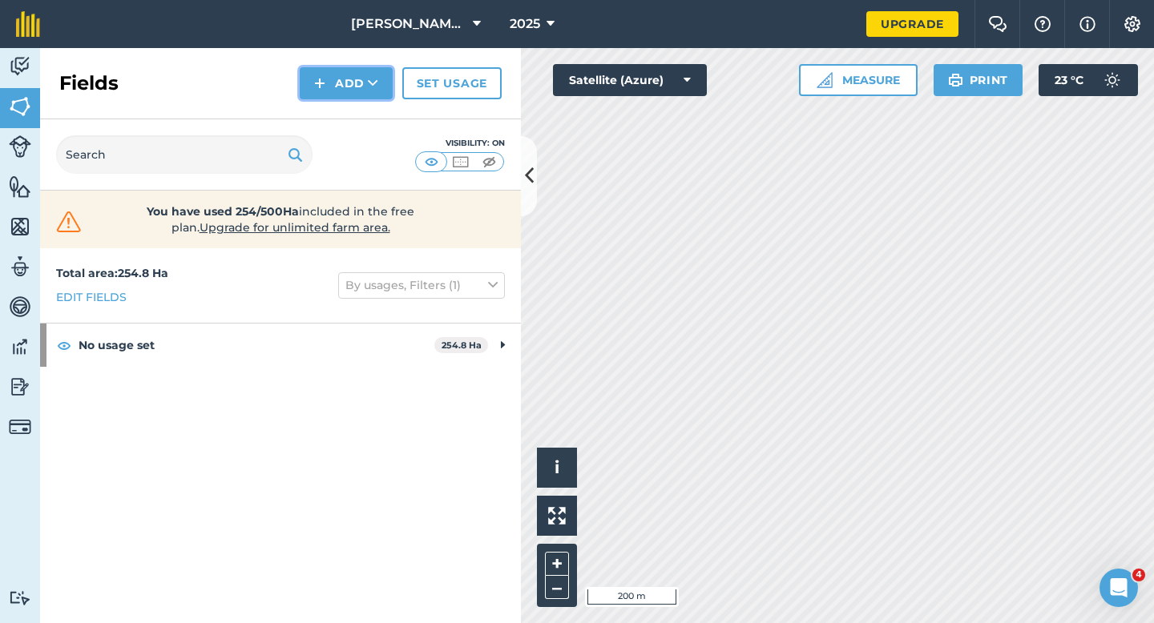
click at [321, 76] on img at bounding box center [319, 83] width 11 height 19
click at [325, 110] on link "Draw" at bounding box center [346, 119] width 88 height 35
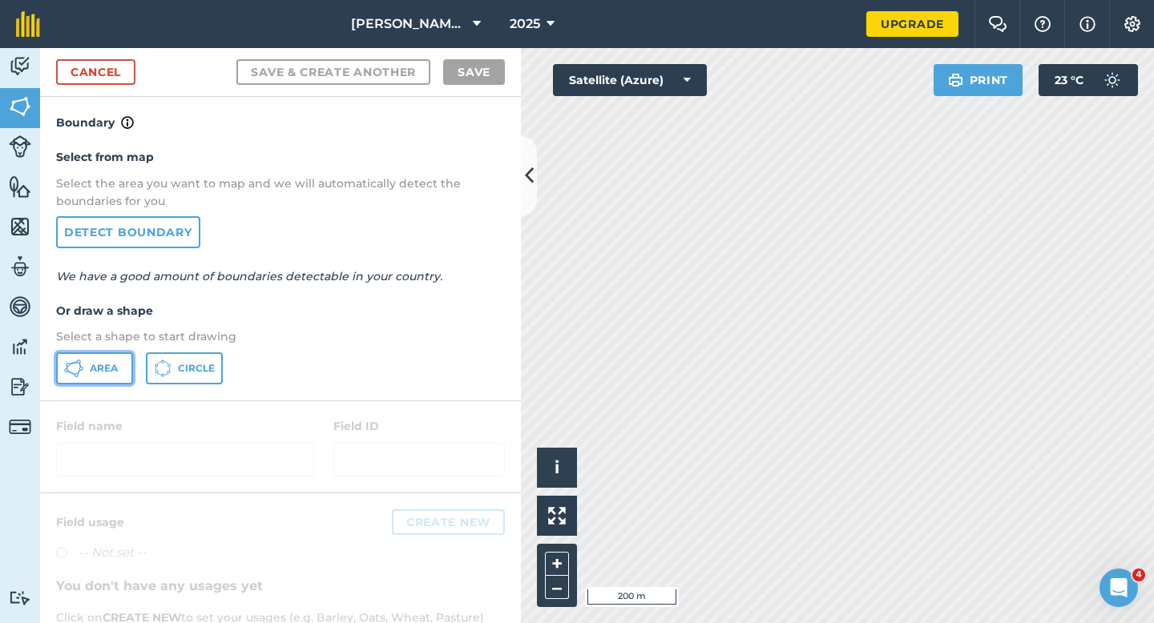
click at [92, 371] on span "Area" at bounding box center [104, 368] width 28 height 13
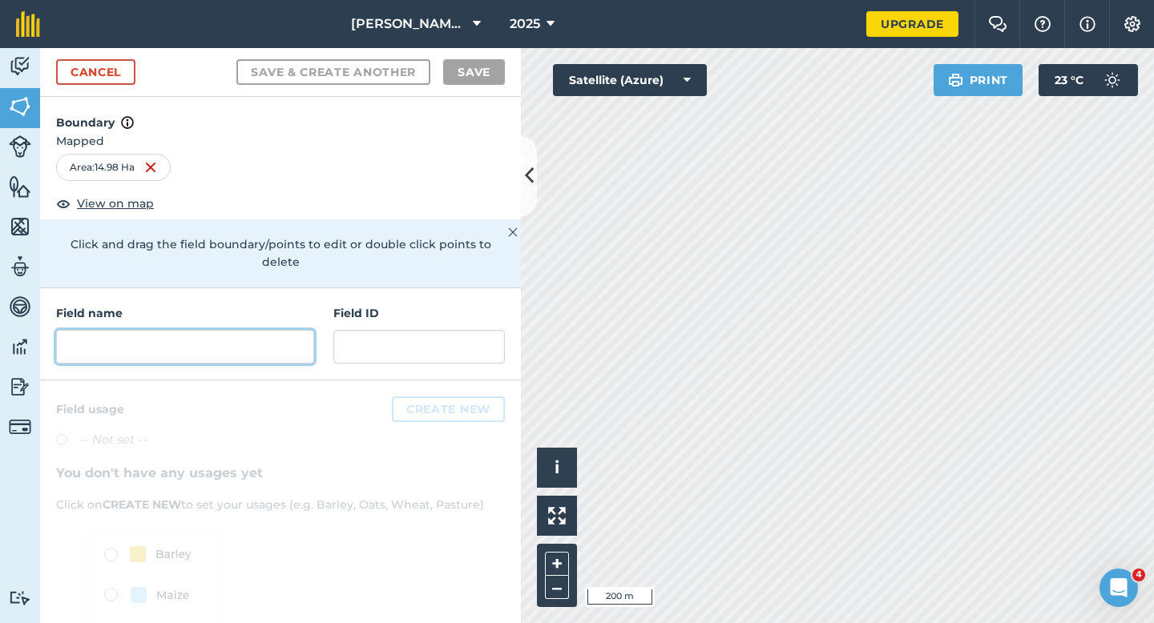
click at [255, 330] on input "text" at bounding box center [185, 347] width 258 height 34
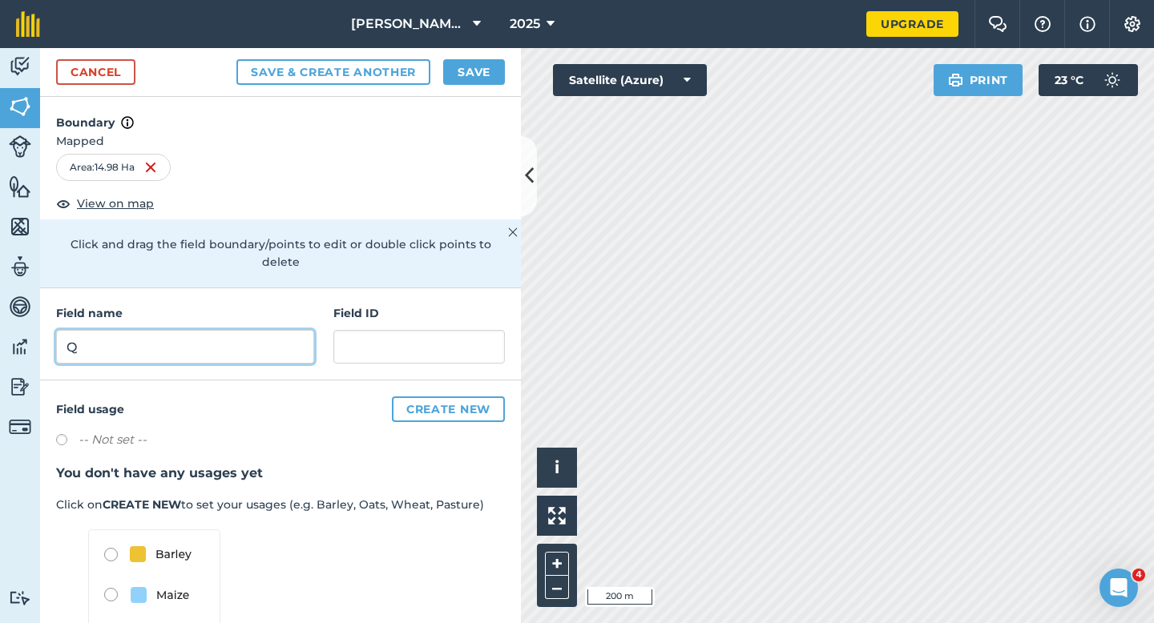
type input "Q"
click at [451, 70] on button "Save" at bounding box center [474, 72] width 62 height 26
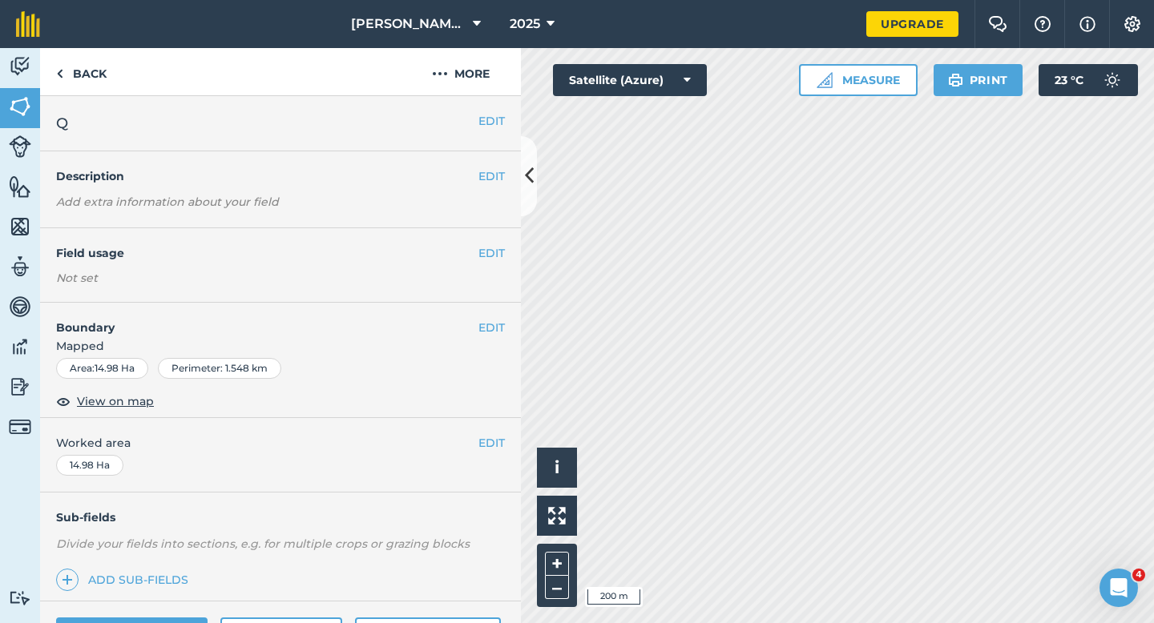
click at [485, 433] on div "EDIT Worked area 14.98 Ha" at bounding box center [280, 455] width 481 height 75
click at [490, 439] on button "EDIT" at bounding box center [491, 443] width 26 height 18
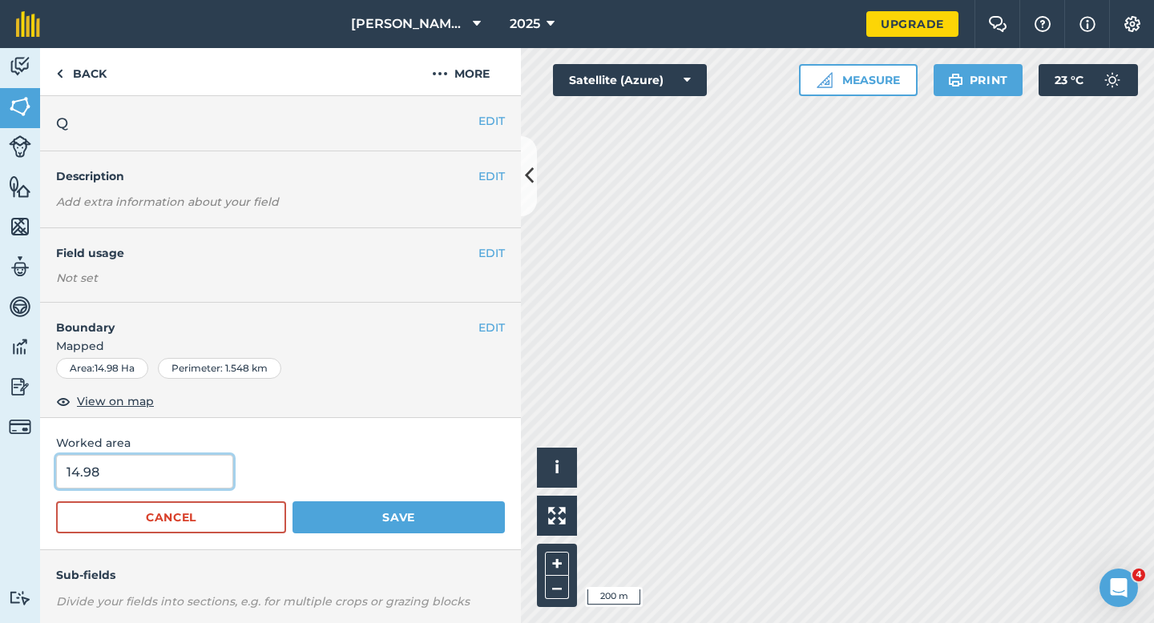
click at [156, 469] on input "14.98" at bounding box center [144, 472] width 177 height 34
type input "15"
click at [292, 502] on button "Save" at bounding box center [398, 518] width 212 height 32
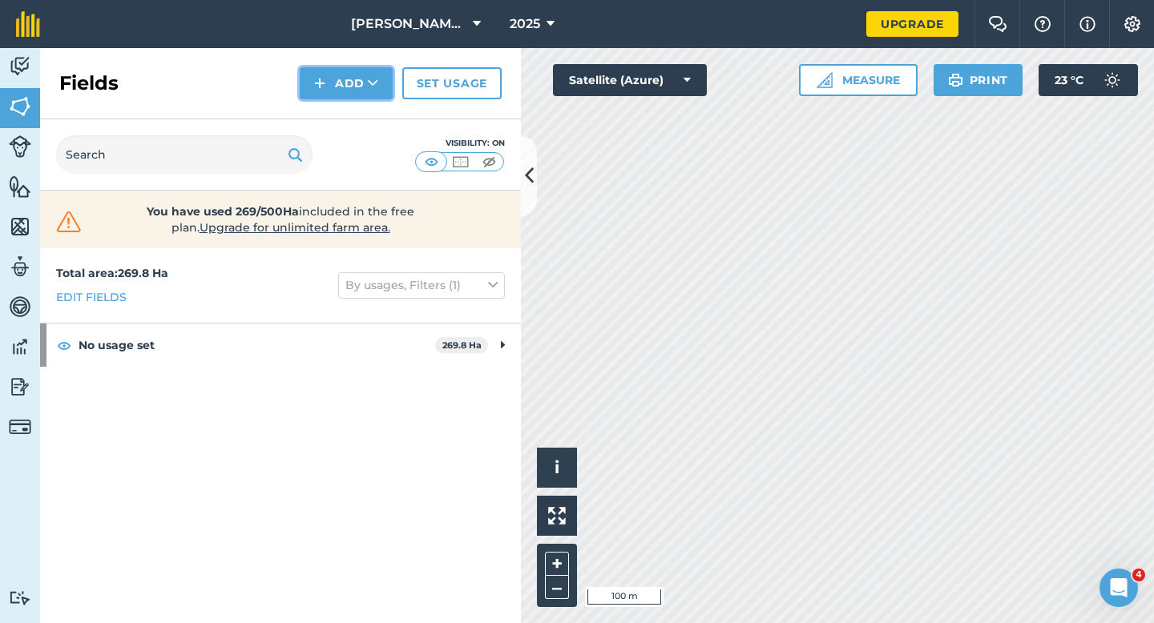
click at [340, 83] on button "Add" at bounding box center [346, 83] width 93 height 32
click at [340, 125] on link "Draw" at bounding box center [346, 119] width 88 height 35
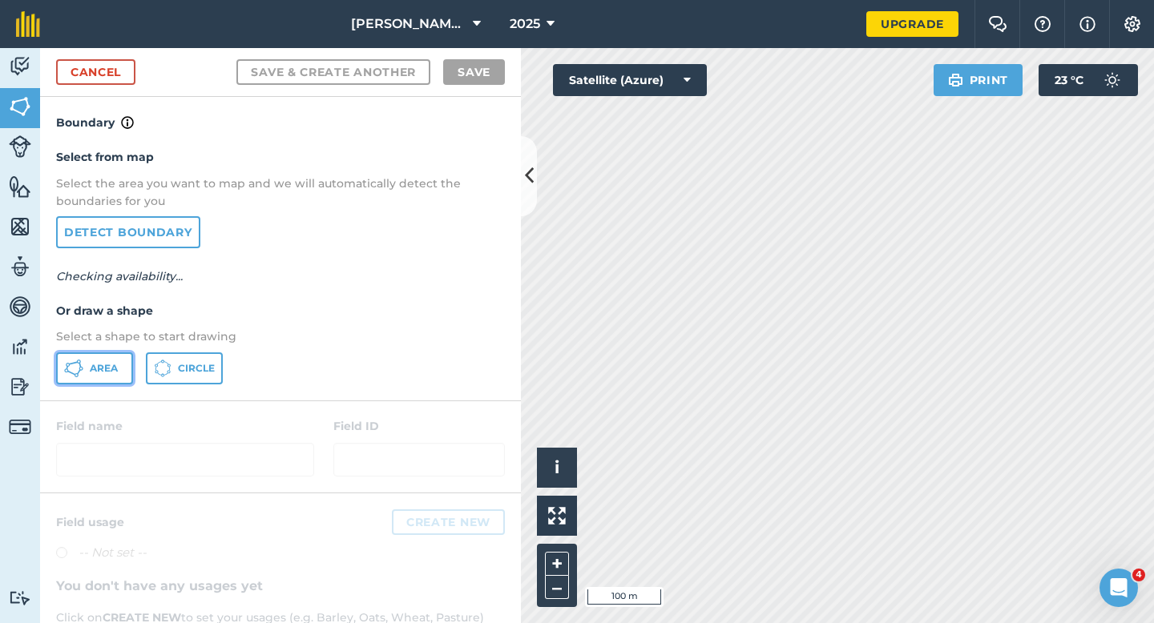
click at [107, 357] on button "Area" at bounding box center [94, 369] width 77 height 32
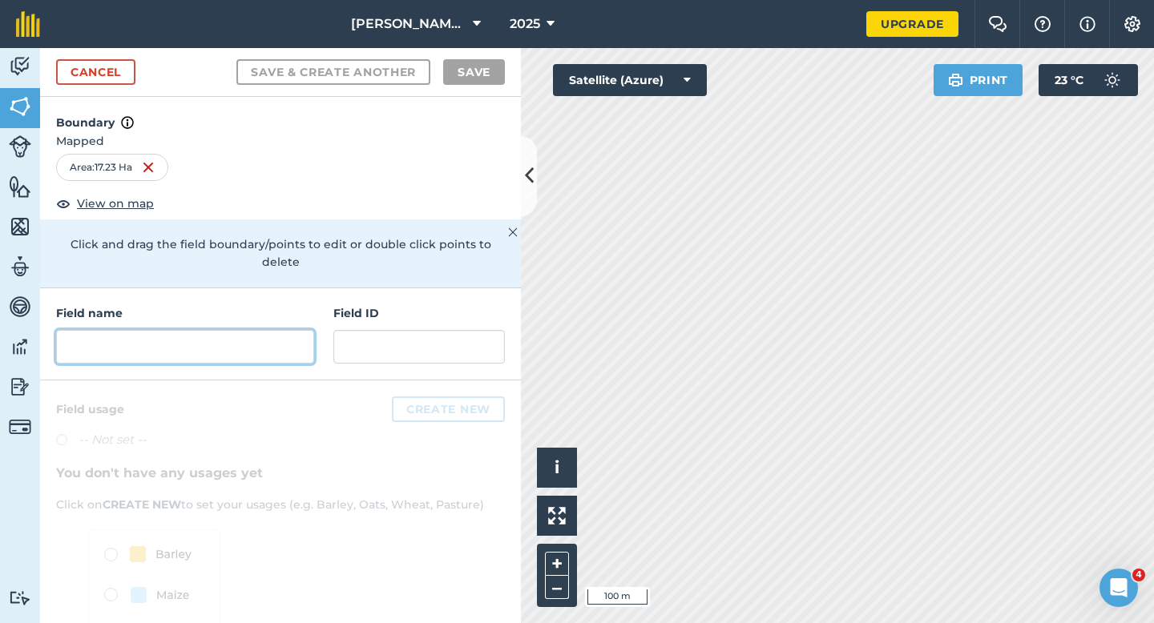
click at [259, 330] on input "text" at bounding box center [185, 347] width 258 height 34
type input "E"
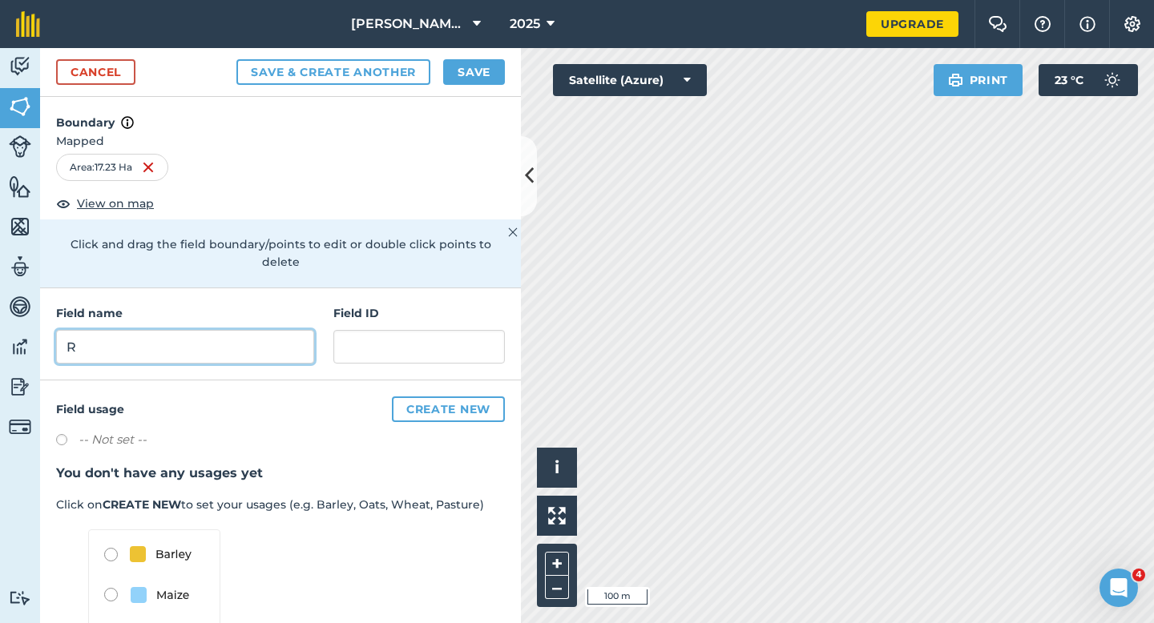
type input "R"
click at [468, 85] on div "Cancel Save & Create Another Save" at bounding box center [280, 72] width 481 height 49
click at [473, 83] on button "Save" at bounding box center [474, 72] width 62 height 26
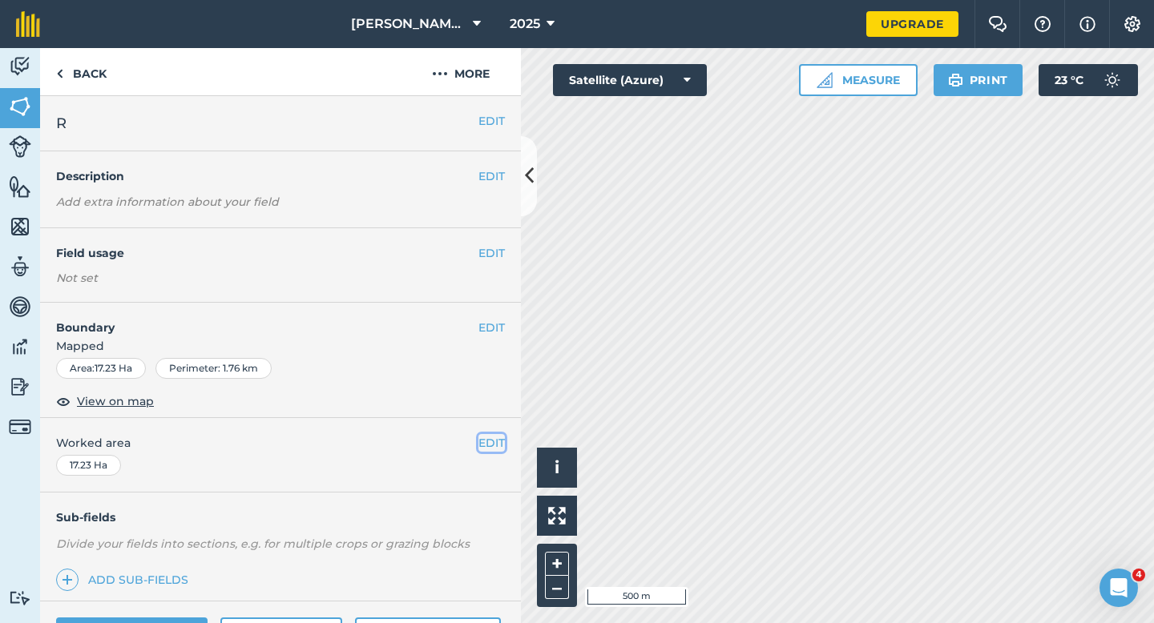
click at [498, 443] on button "EDIT" at bounding box center [491, 443] width 26 height 18
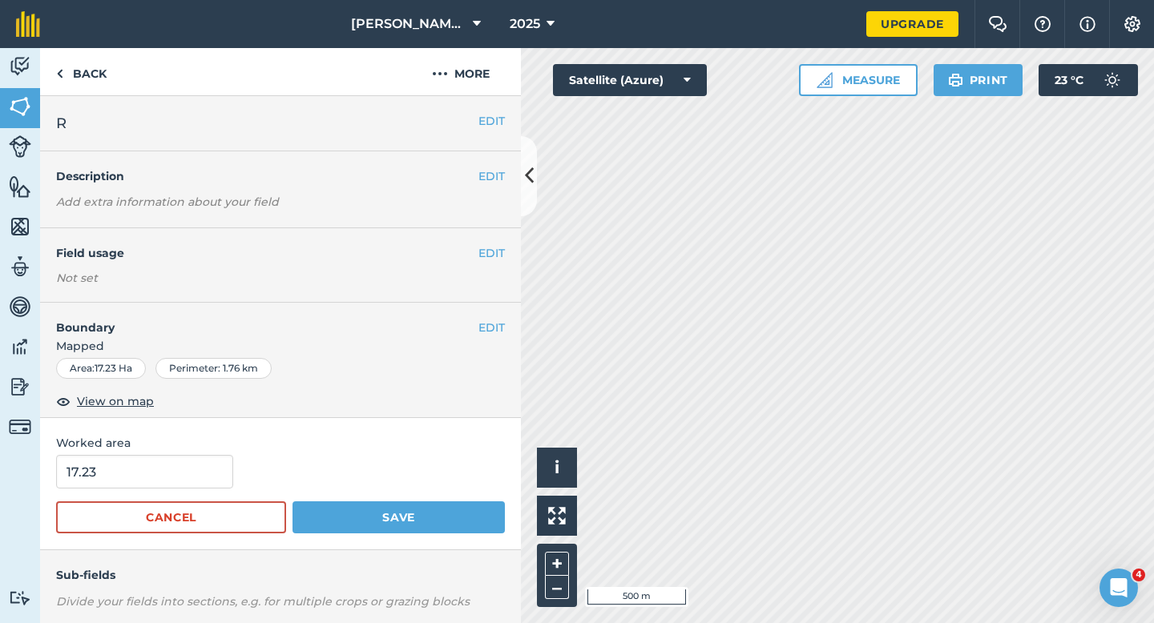
click at [110, 498] on form "17.23 Cancel Save" at bounding box center [280, 494] width 449 height 79
click at [110, 478] on input "17.23" at bounding box center [144, 472] width 177 height 34
type input "17.2"
click at [292, 502] on button "Save" at bounding box center [398, 518] width 212 height 32
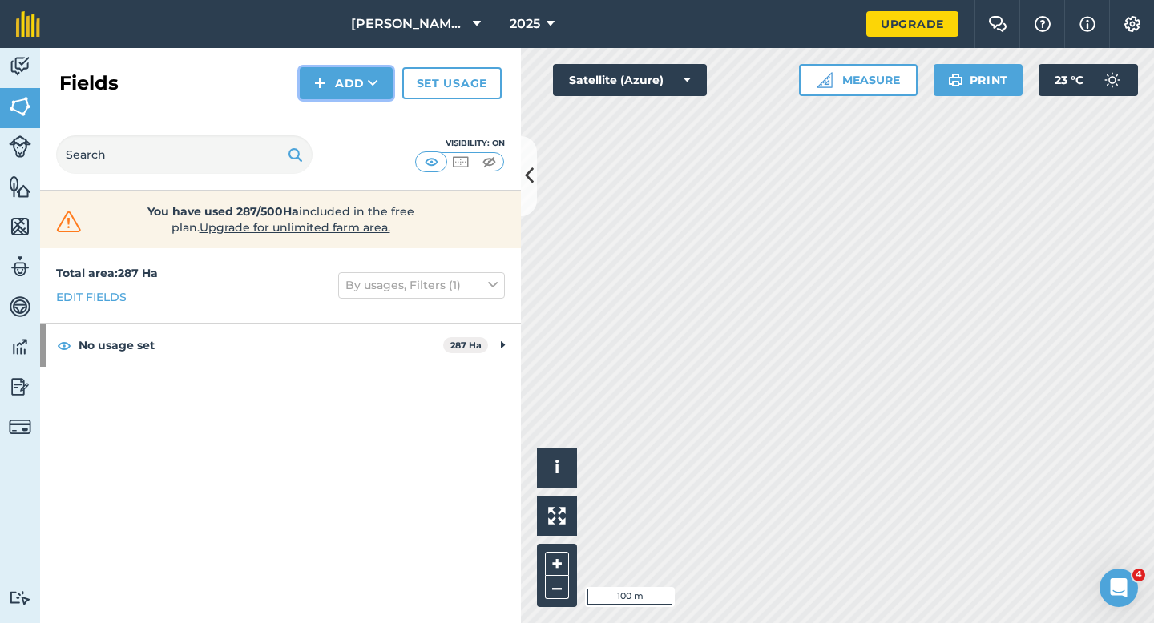
click at [320, 87] on img at bounding box center [319, 83] width 11 height 19
click at [325, 123] on link "Draw" at bounding box center [346, 119] width 88 height 35
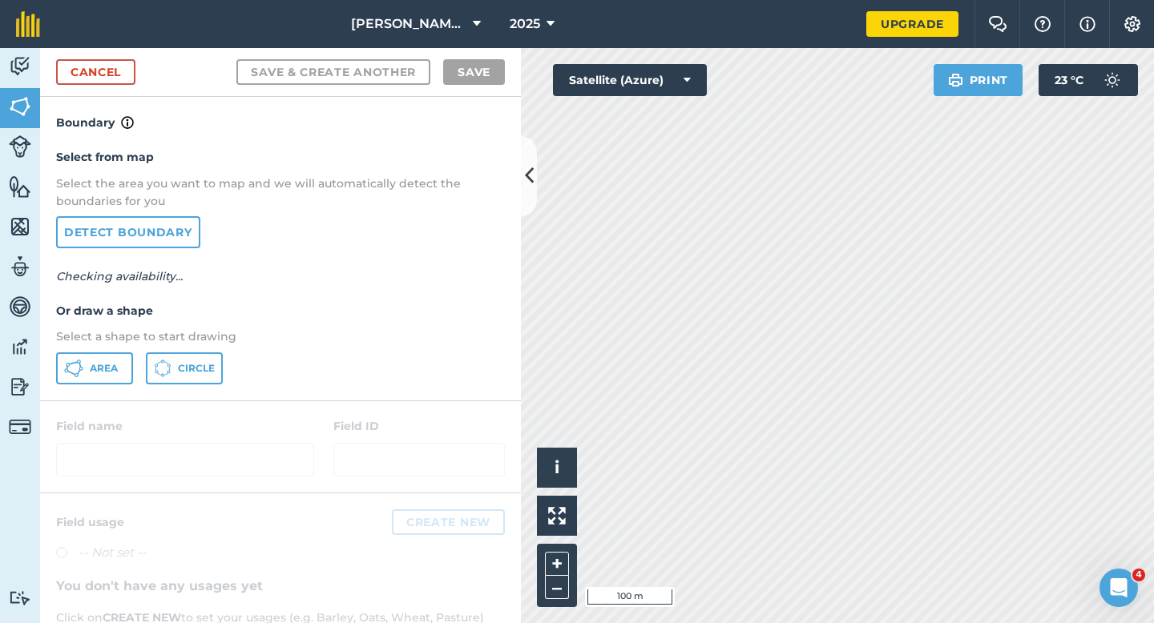
click at [87, 385] on div "Select from map Select the area you want to map and we will automatically detec…" at bounding box center [280, 266] width 481 height 268
click at [115, 369] on span "Area" at bounding box center [104, 368] width 28 height 13
click at [890, 363] on div "Click to start drawing i © 2025 TomTom, Microsoft 100 m + –" at bounding box center [837, 335] width 633 height 575
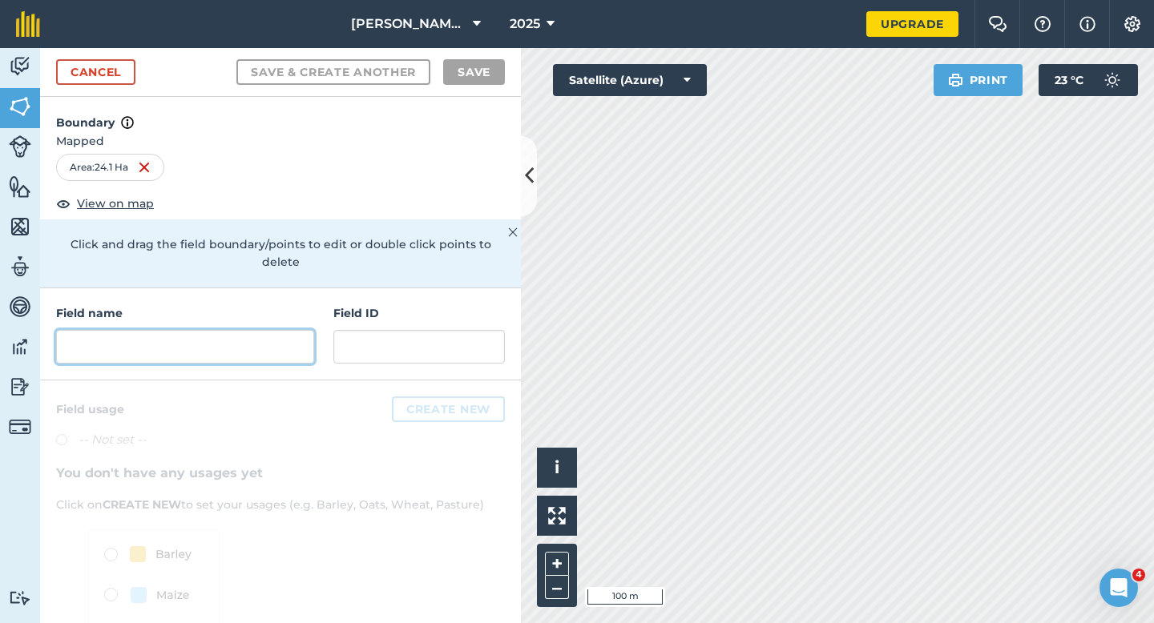
click at [252, 341] on input "text" at bounding box center [185, 347] width 258 height 34
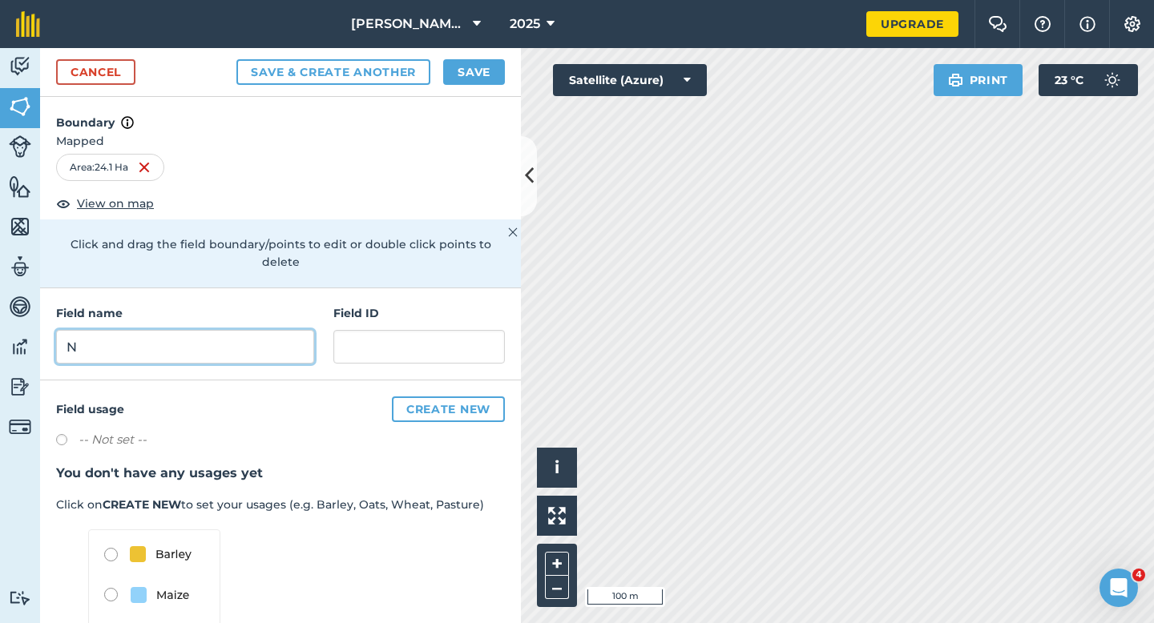
type input "N"
click at [474, 67] on button "Save" at bounding box center [474, 72] width 62 height 26
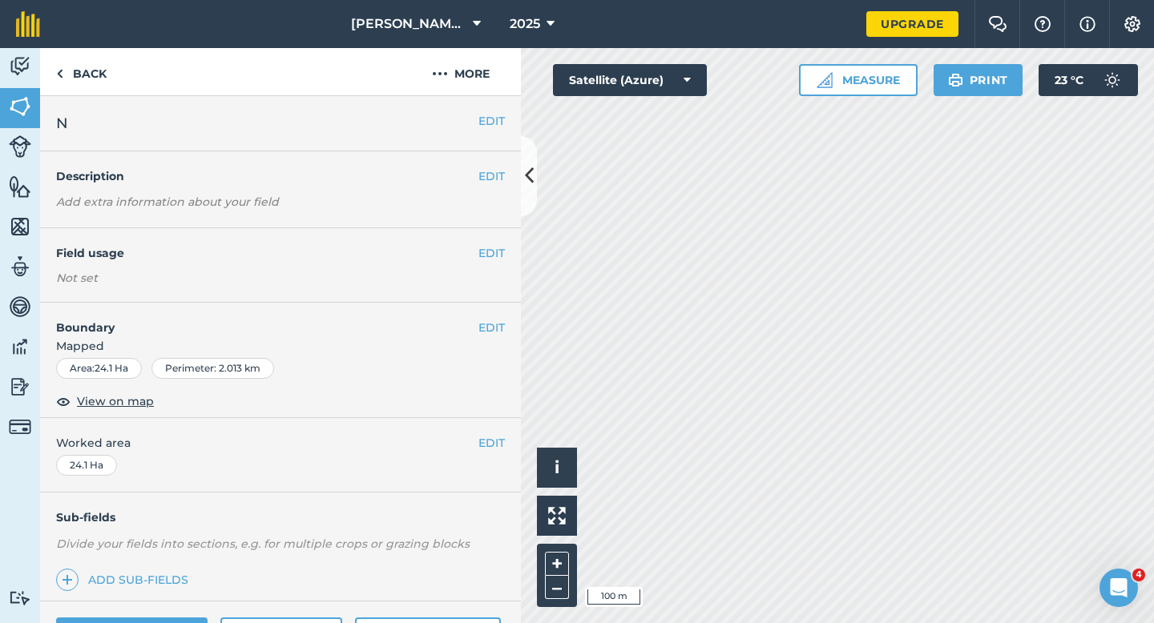
click at [476, 441] on span "Worked area" at bounding box center [280, 443] width 449 height 18
click at [476, 438] on span "Worked area" at bounding box center [280, 443] width 449 height 18
click at [482, 438] on button "EDIT" at bounding box center [491, 443] width 26 height 18
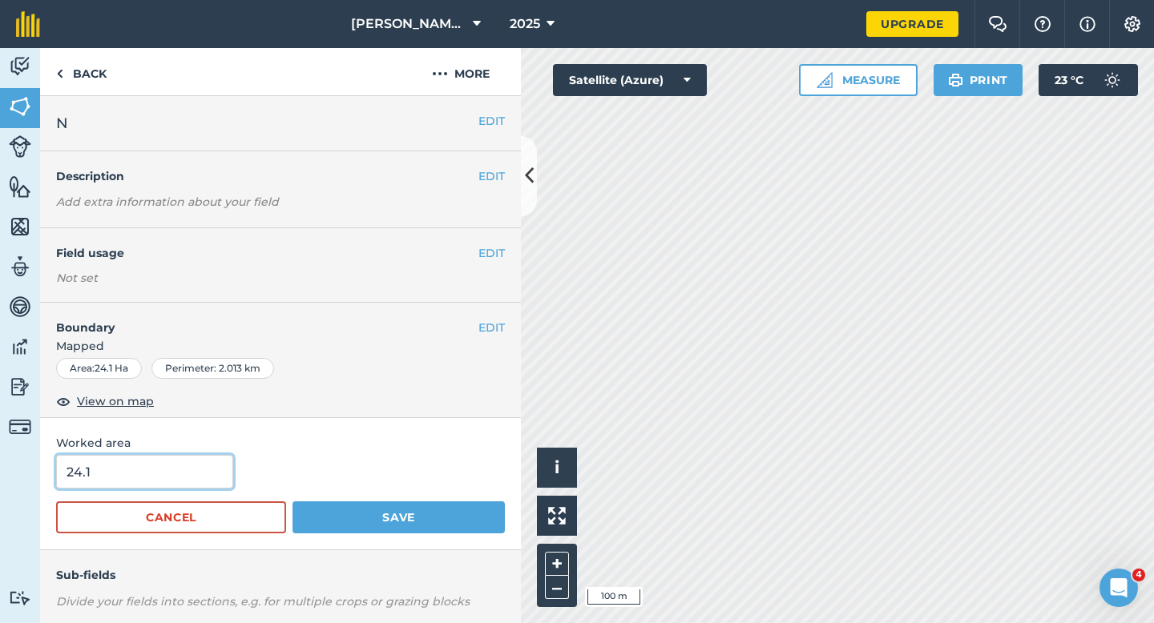
click at [163, 478] on input "24.1" at bounding box center [144, 472] width 177 height 34
type input "22"
click at [292, 502] on button "Save" at bounding box center [398, 518] width 212 height 32
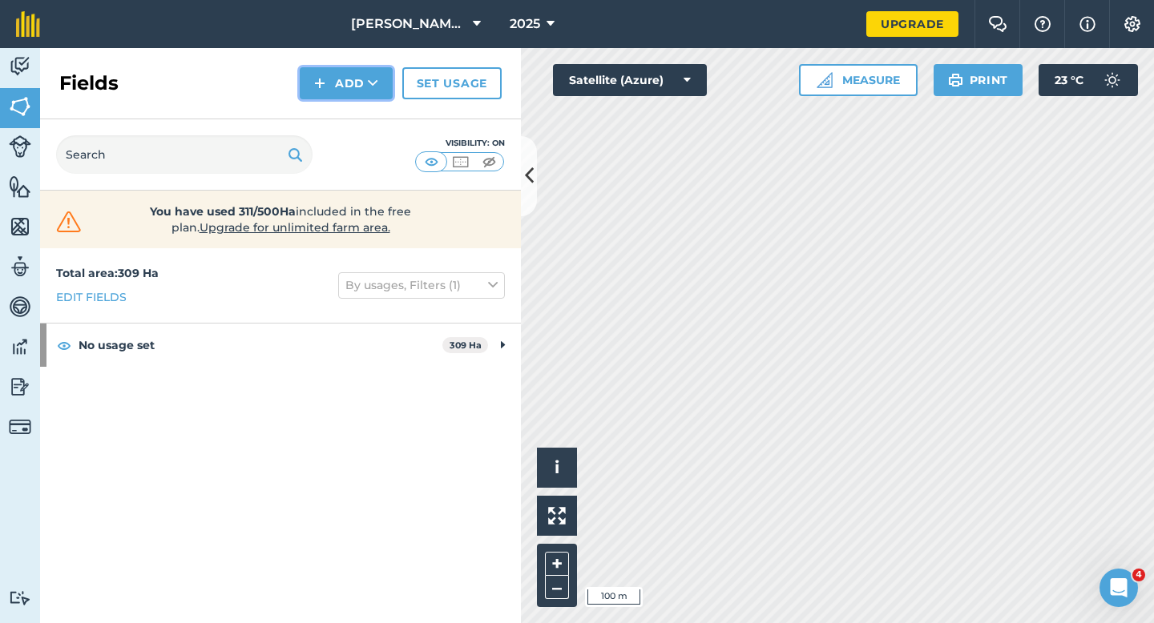
click at [360, 76] on button "Add" at bounding box center [346, 83] width 93 height 32
click at [360, 111] on link "Draw" at bounding box center [346, 119] width 88 height 35
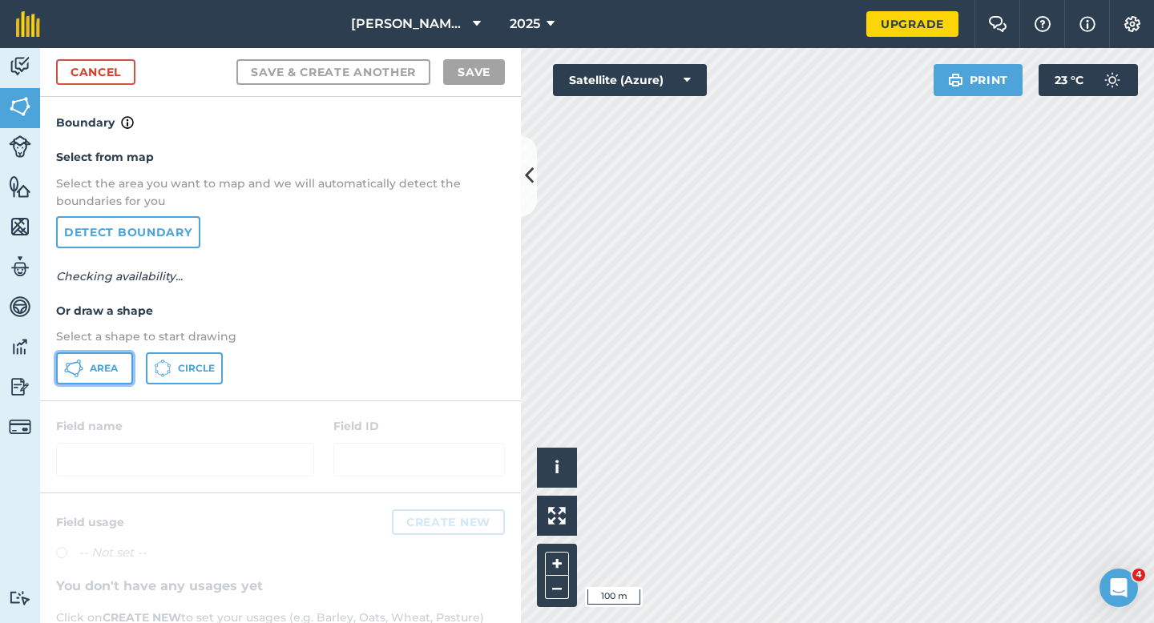
click at [111, 363] on span "Area" at bounding box center [104, 368] width 28 height 13
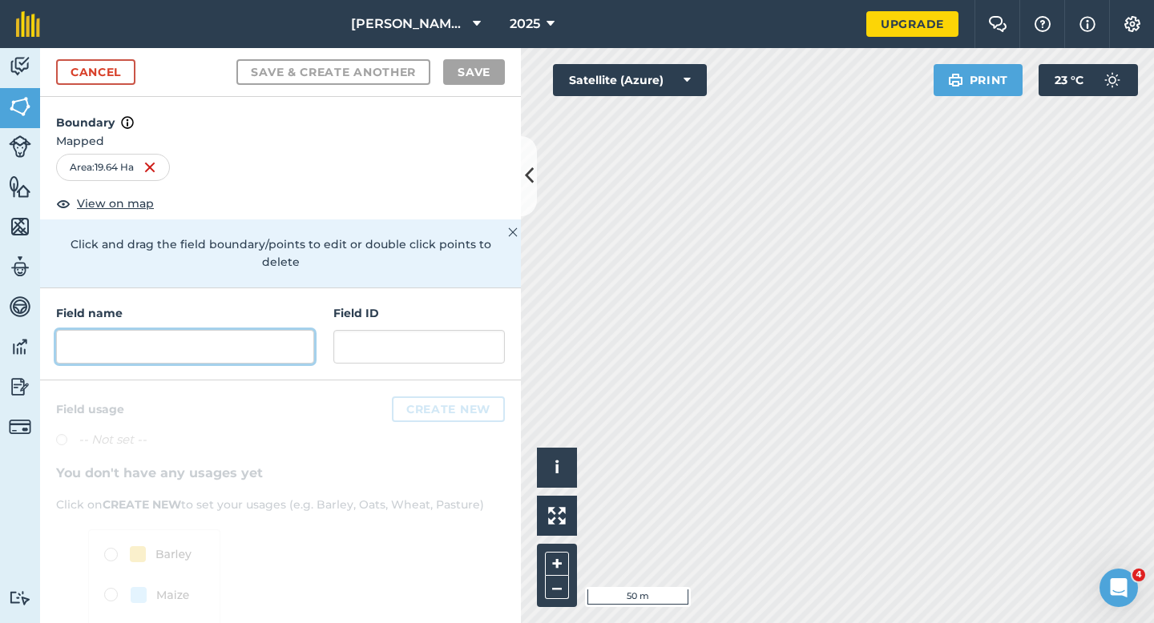
click at [119, 330] on input "text" at bounding box center [185, 347] width 258 height 34
type input "N"
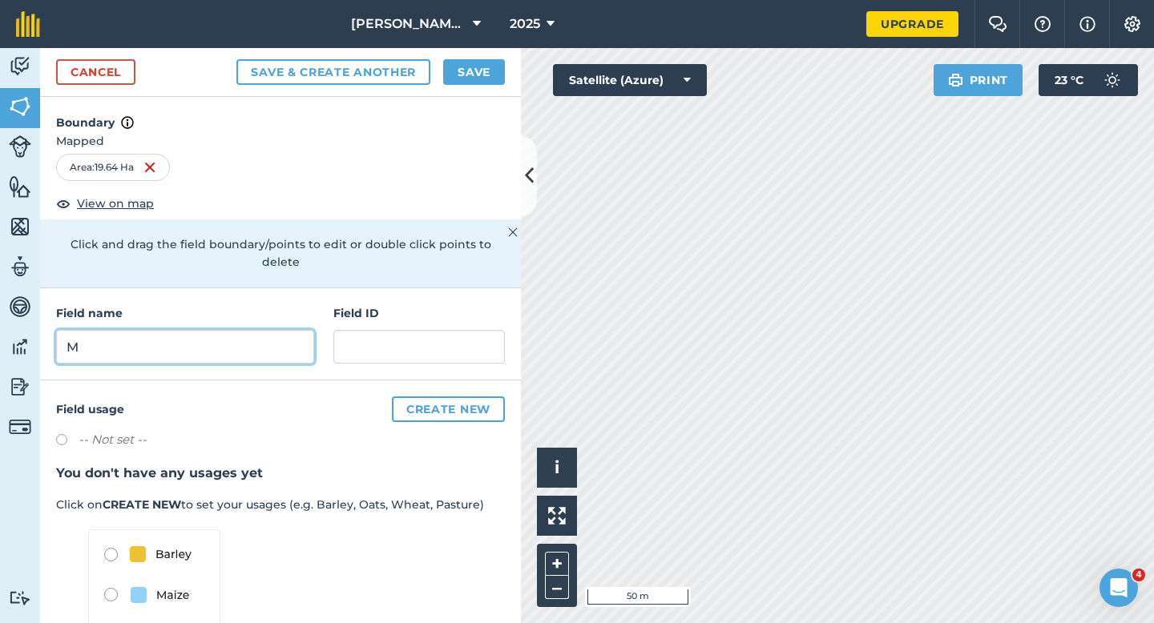
type input "M"
click at [459, 67] on button "Save" at bounding box center [474, 72] width 62 height 26
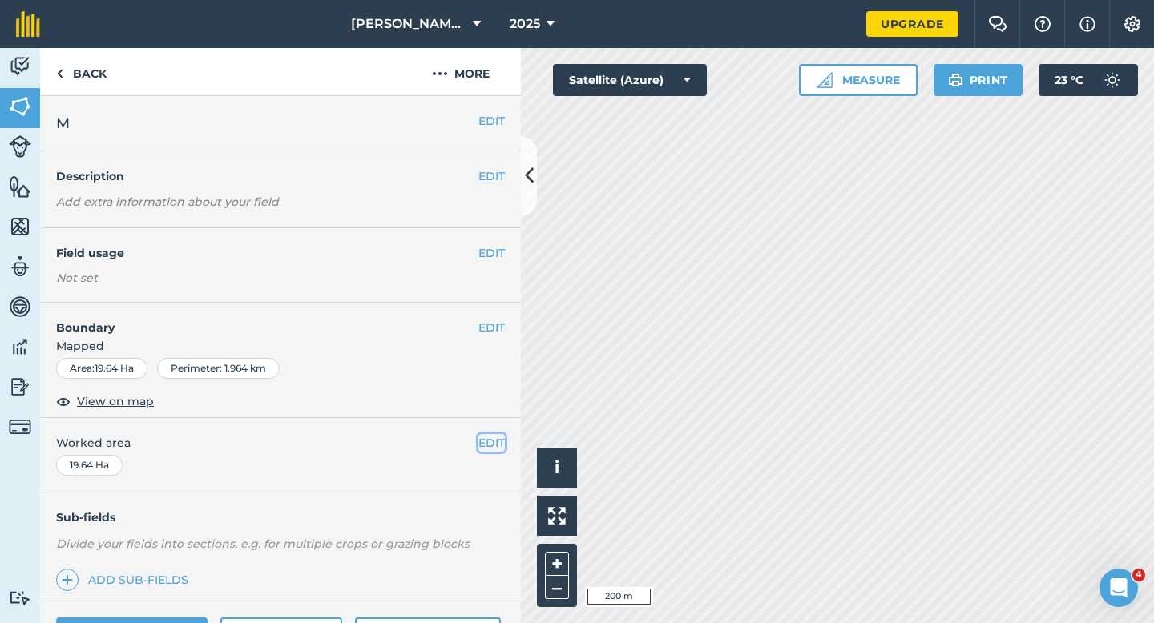
click at [496, 446] on button "EDIT" at bounding box center [491, 443] width 26 height 18
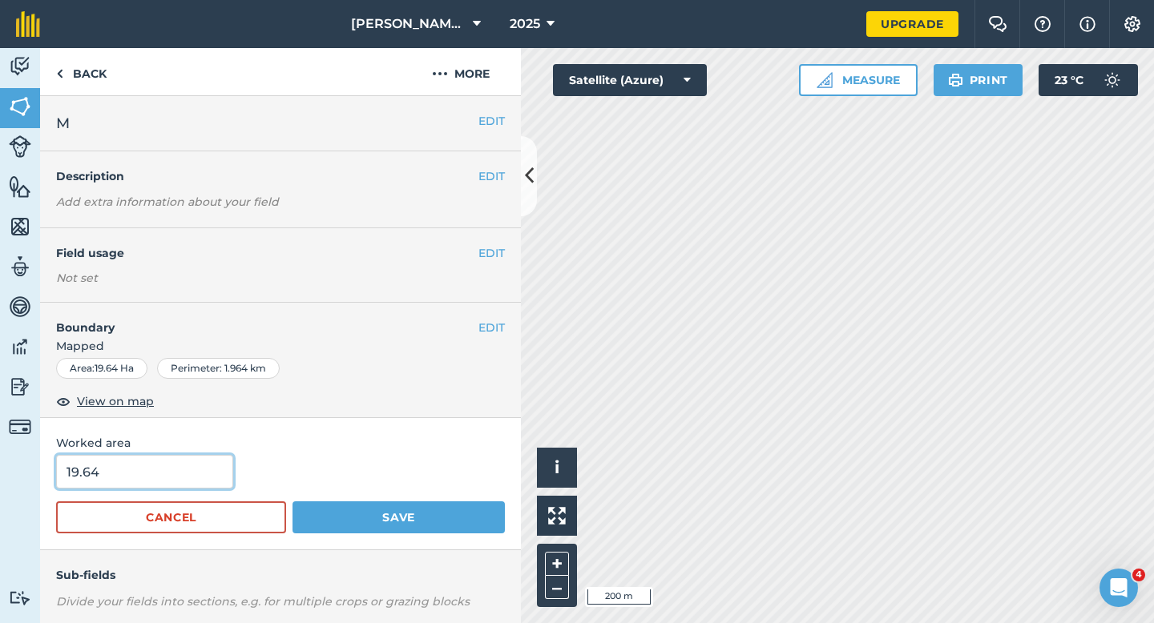
type input "20"
click at [204, 470] on input "20" at bounding box center [144, 472] width 177 height 34
click at [292, 502] on button "Save" at bounding box center [398, 518] width 212 height 32
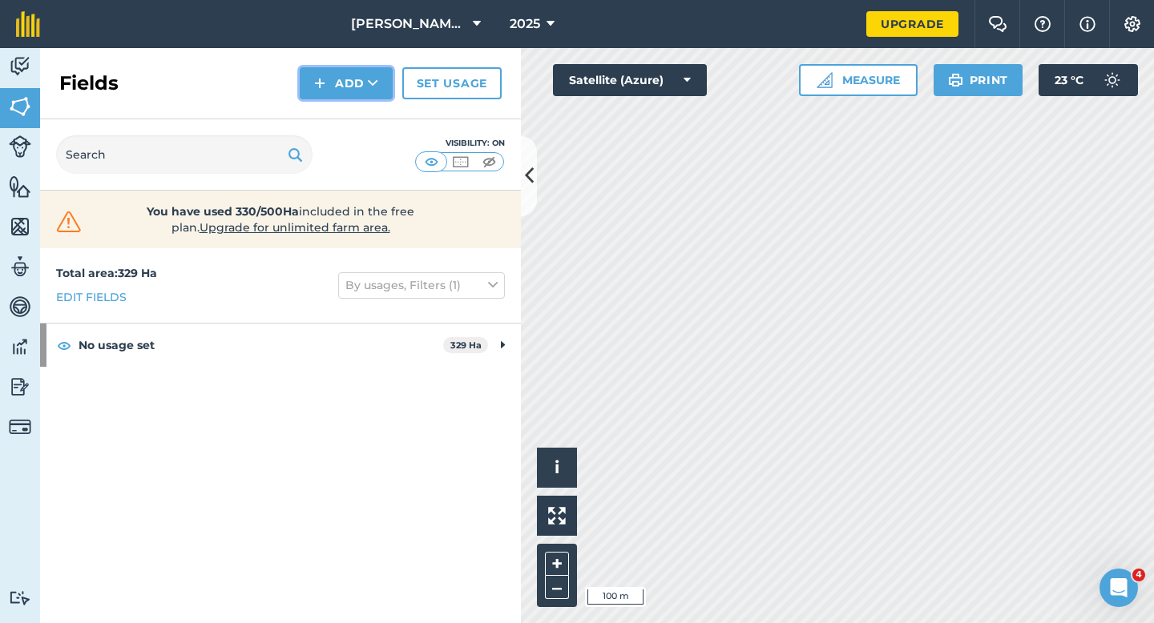
click at [352, 70] on button "Add" at bounding box center [346, 83] width 93 height 32
click at [353, 119] on link "Draw" at bounding box center [346, 119] width 88 height 35
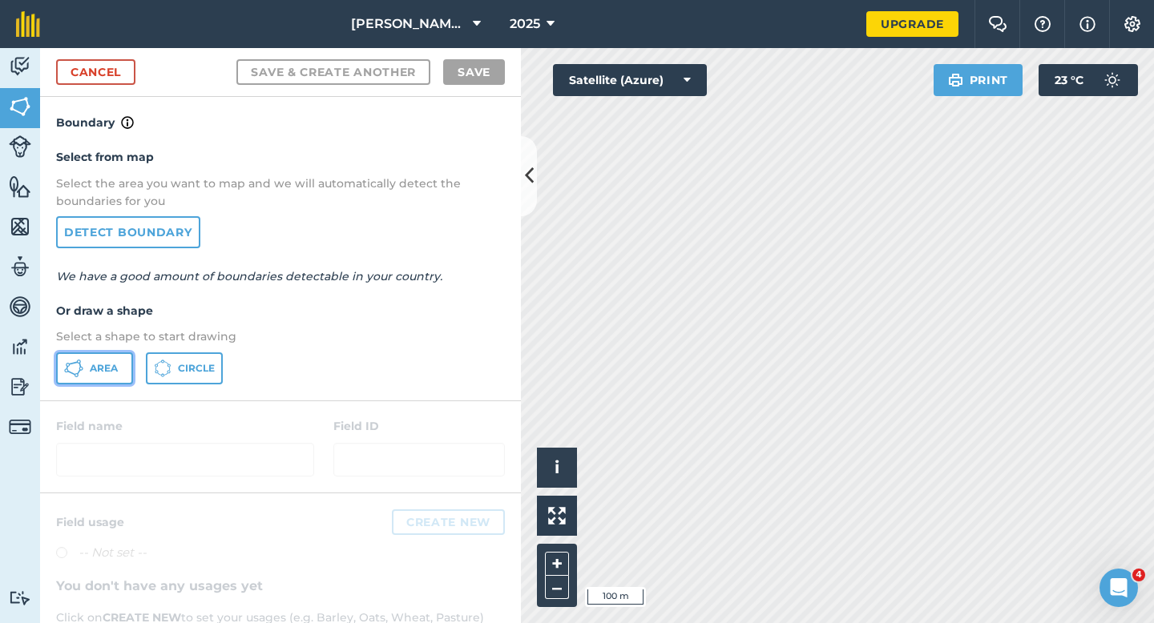
click at [102, 374] on span "Area" at bounding box center [104, 368] width 28 height 13
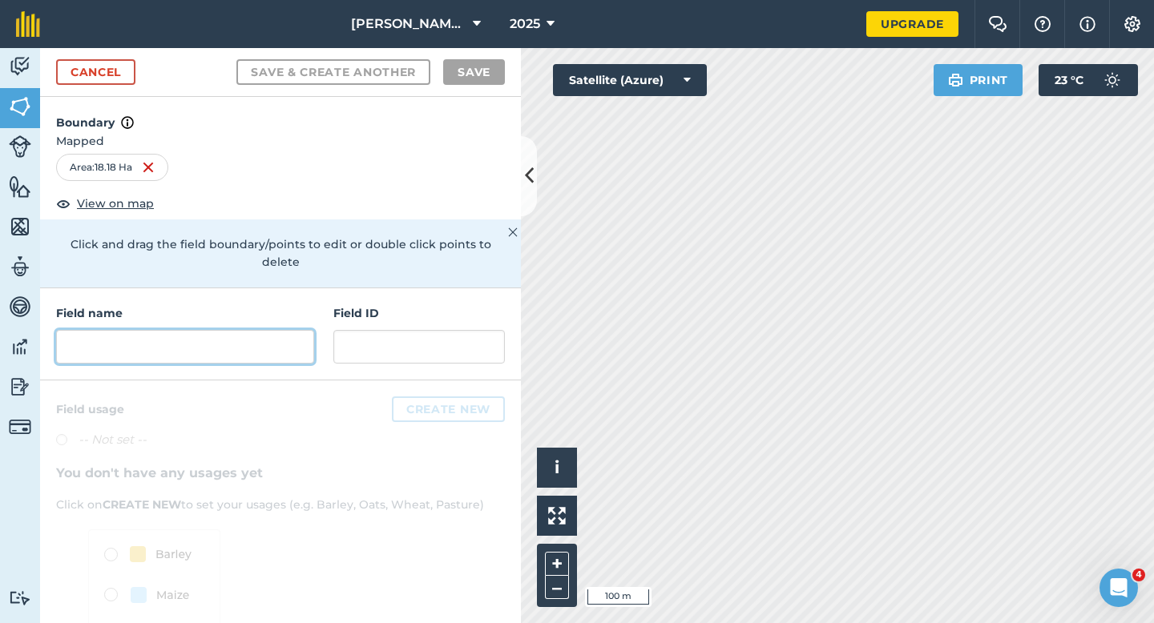
click at [278, 330] on input "text" at bounding box center [185, 347] width 258 height 34
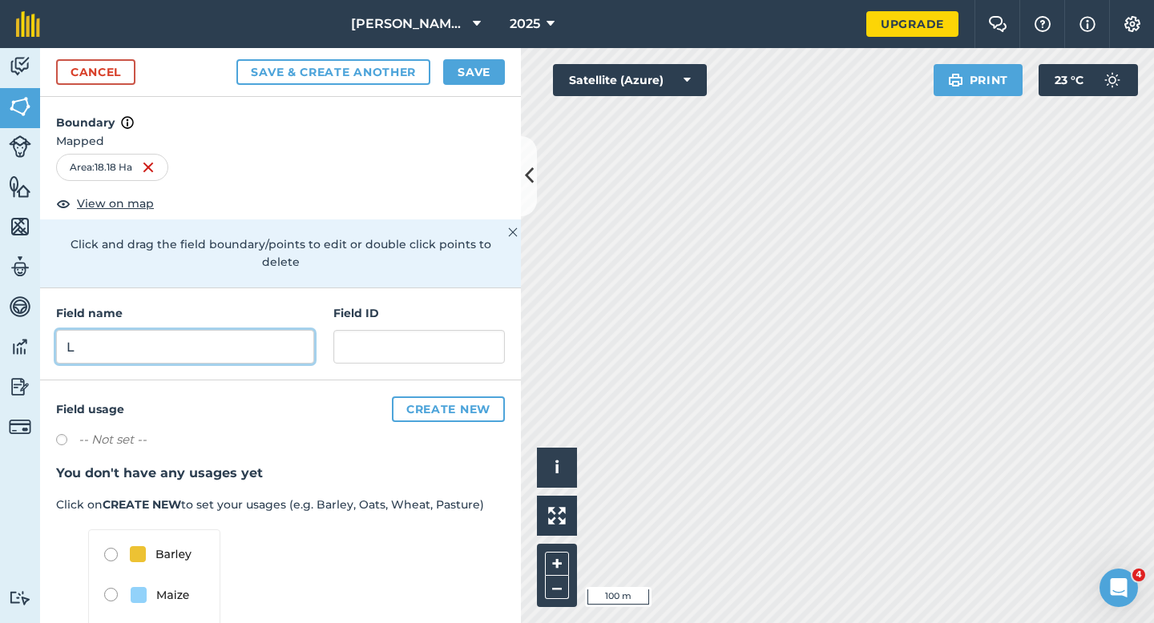
type input "L"
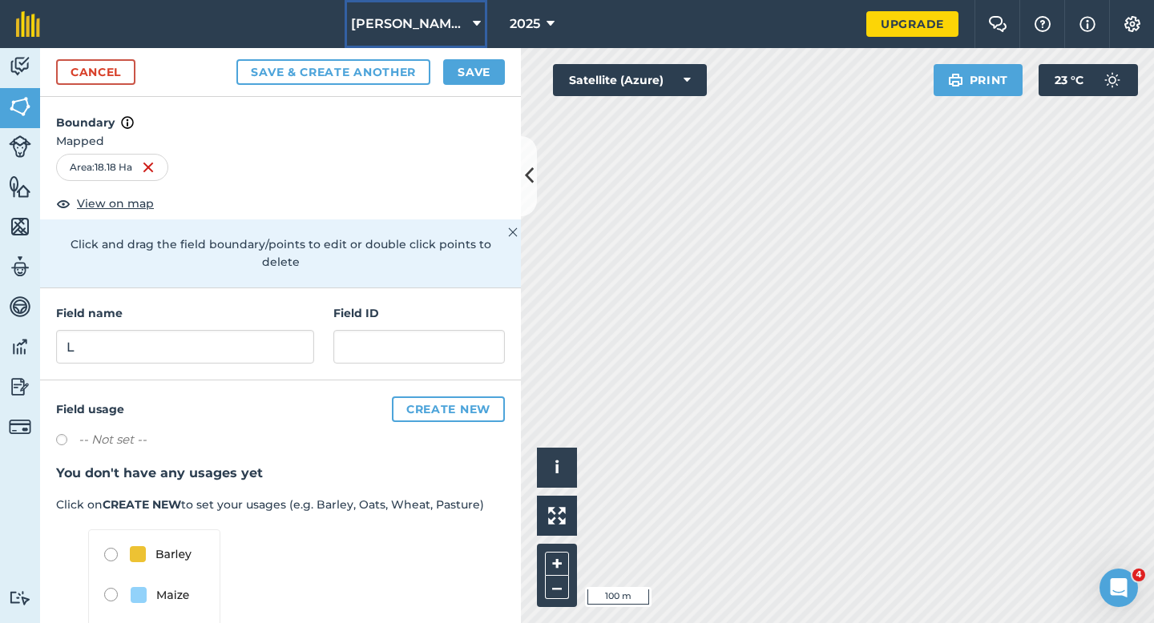
click at [478, 45] on button "[PERSON_NAME] Farming LTD" at bounding box center [416, 24] width 143 height 48
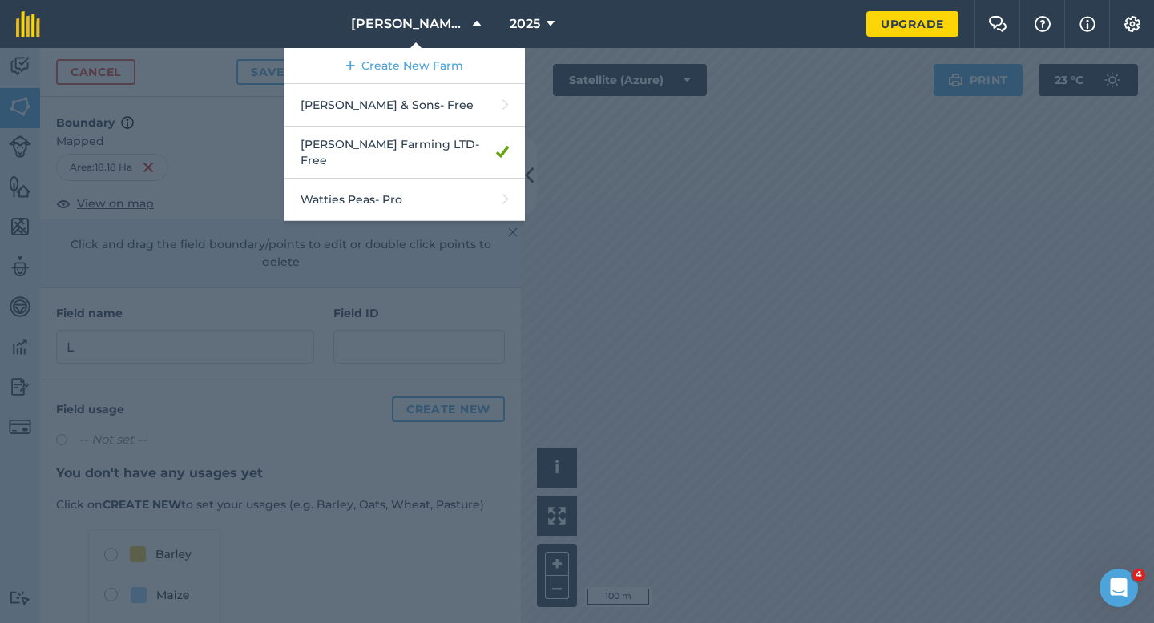
click at [617, 122] on div at bounding box center [577, 335] width 1154 height 575
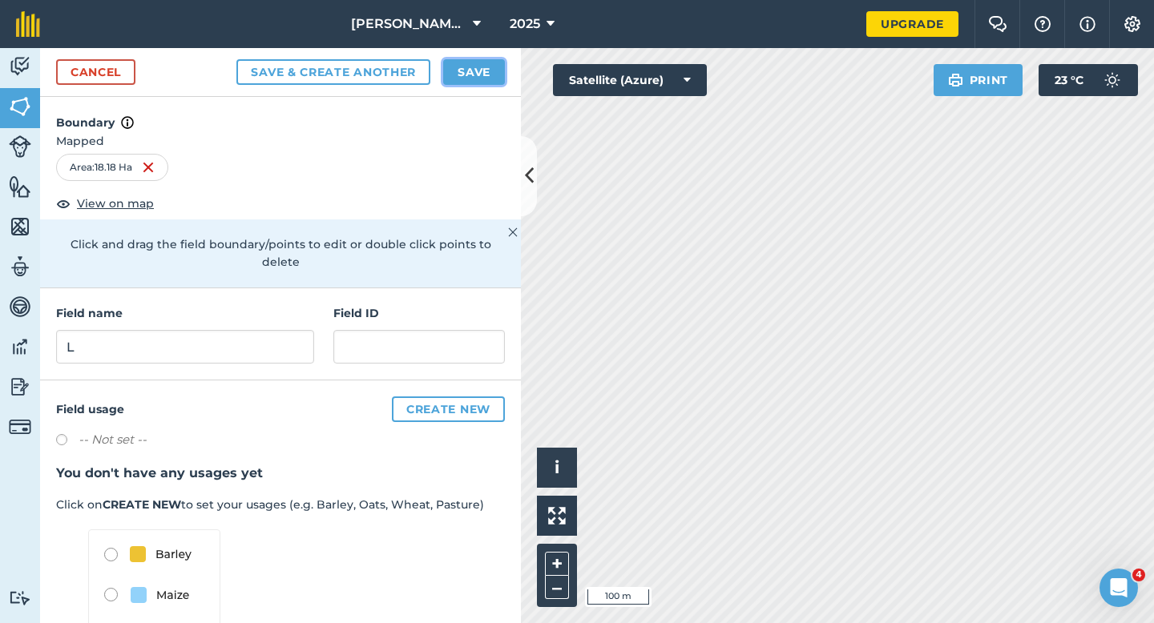
click at [484, 77] on button "Save" at bounding box center [474, 72] width 62 height 26
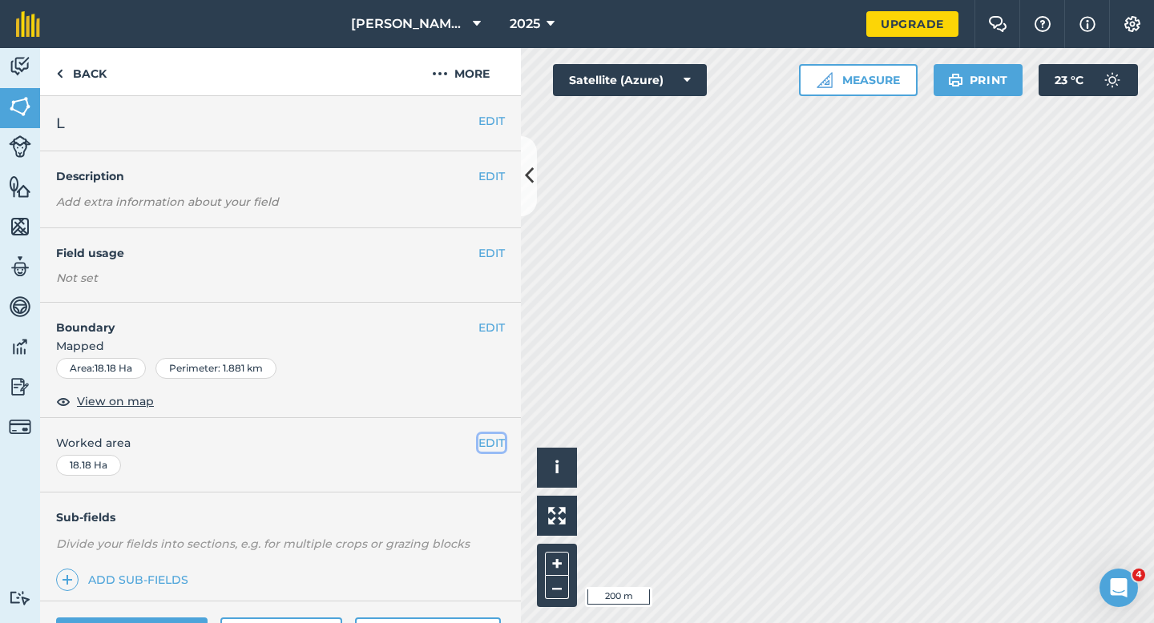
click at [489, 445] on button "EDIT" at bounding box center [491, 443] width 26 height 18
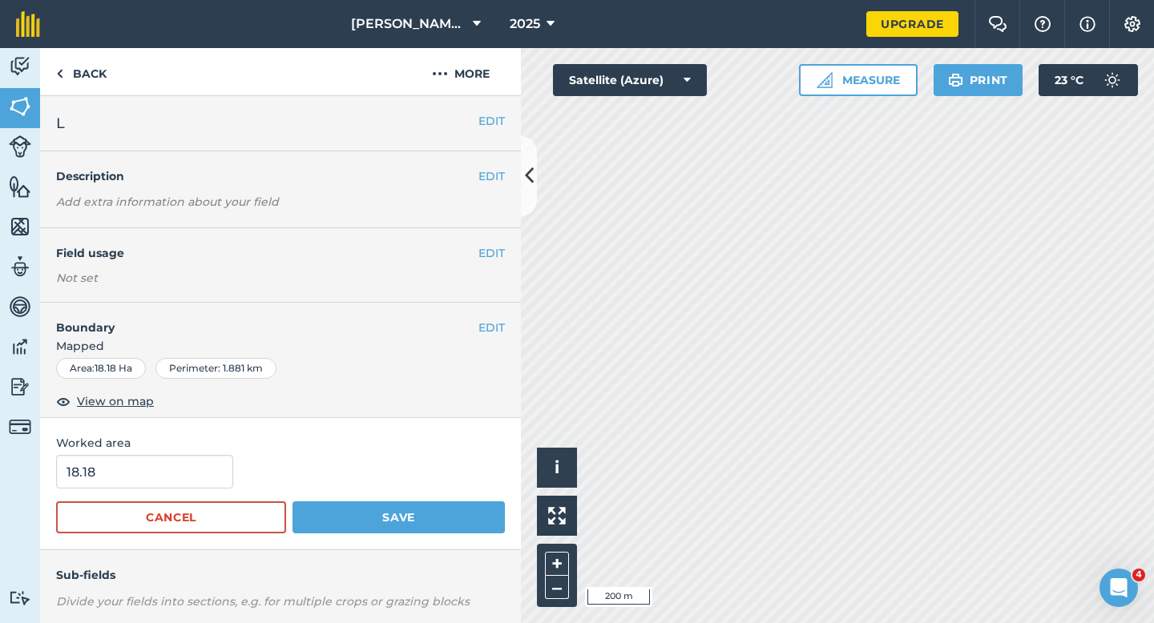
click at [160, 454] on div "Worked area 18.18 Cancel Save" at bounding box center [280, 484] width 481 height 132
click at [160, 465] on input "18.18" at bounding box center [144, 472] width 177 height 34
type input "18"
click at [292, 502] on button "Save" at bounding box center [398, 518] width 212 height 32
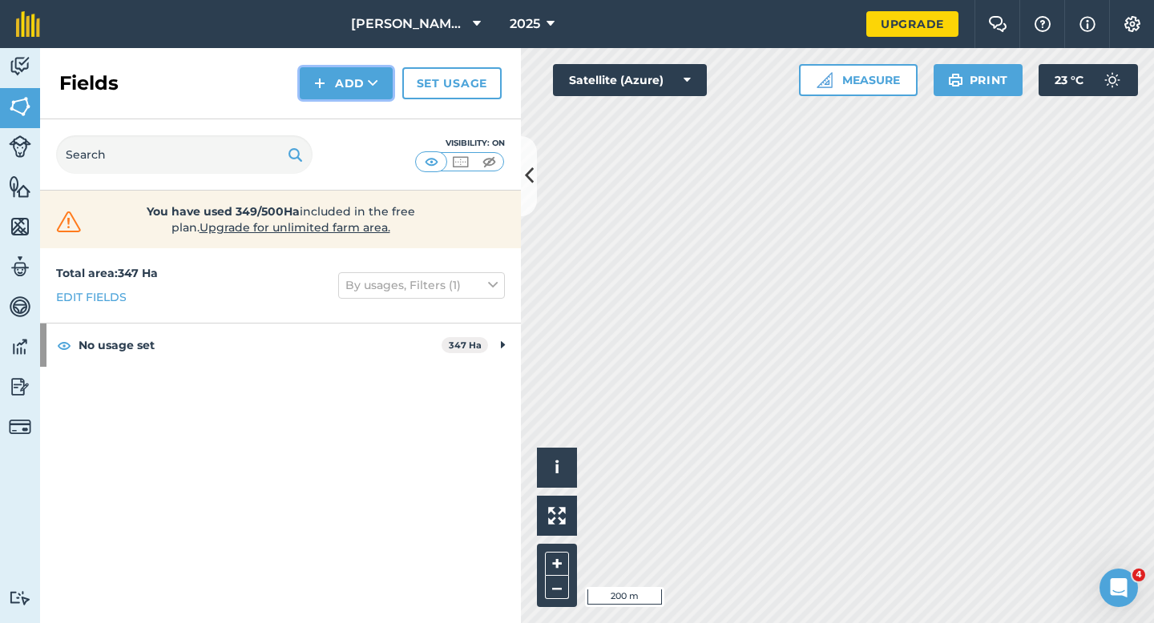
click at [373, 80] on icon at bounding box center [373, 83] width 10 height 16
click at [373, 103] on link "Draw" at bounding box center [346, 119] width 88 height 35
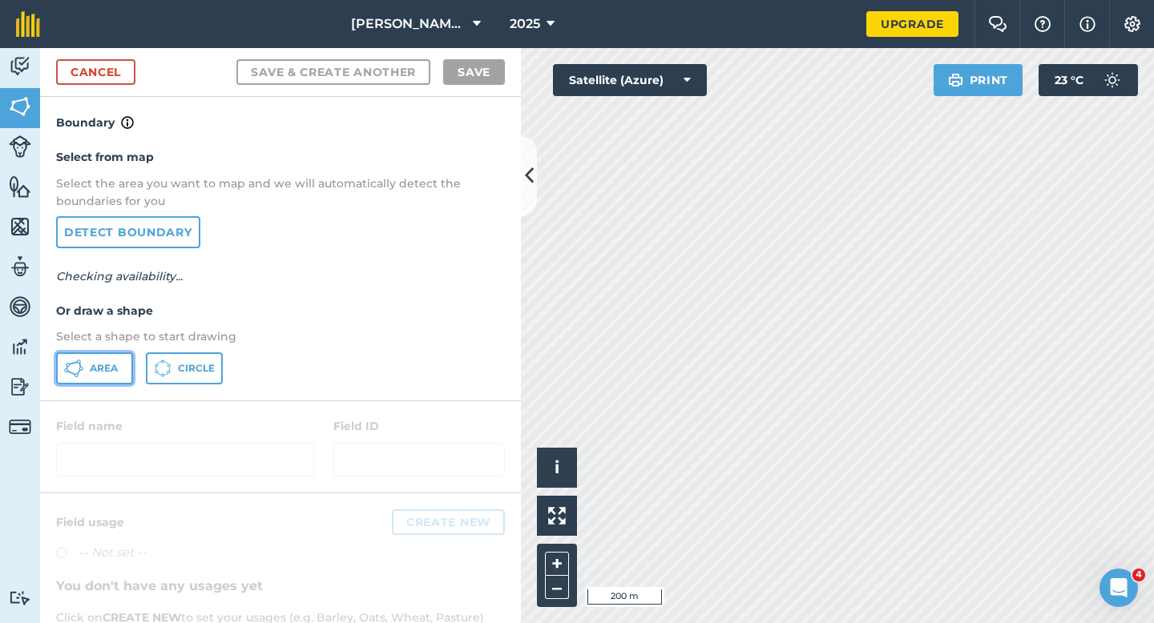
click at [98, 359] on button "Area" at bounding box center [94, 369] width 77 height 32
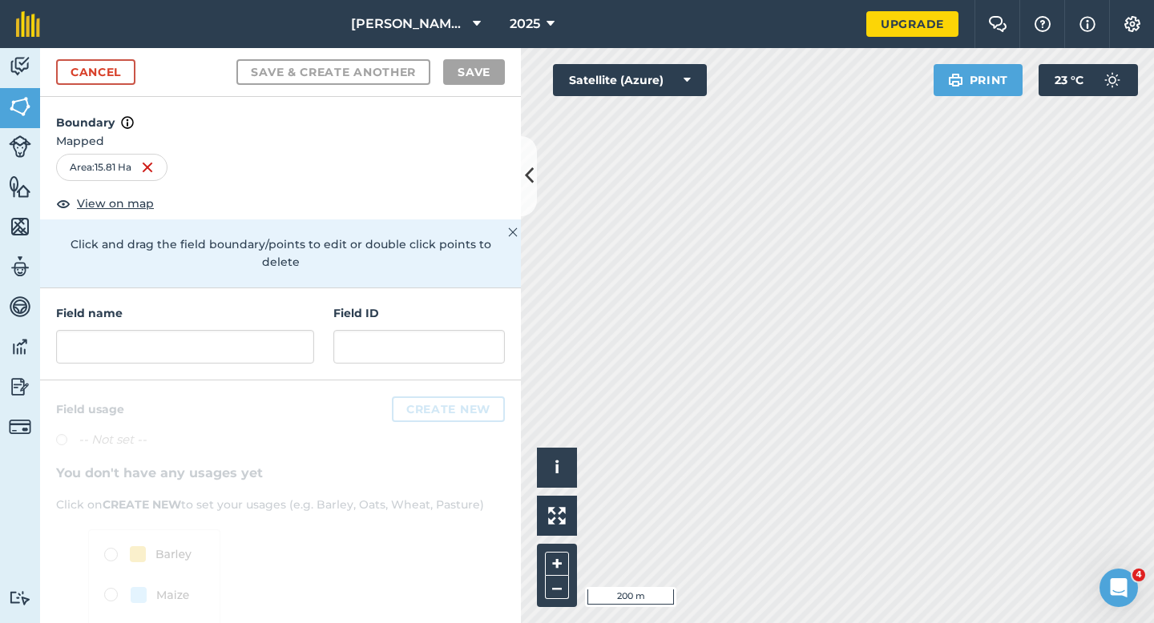
click at [265, 346] on div "Field name Field ID" at bounding box center [280, 334] width 481 height 92
click at [265, 332] on input "text" at bounding box center [185, 347] width 258 height 34
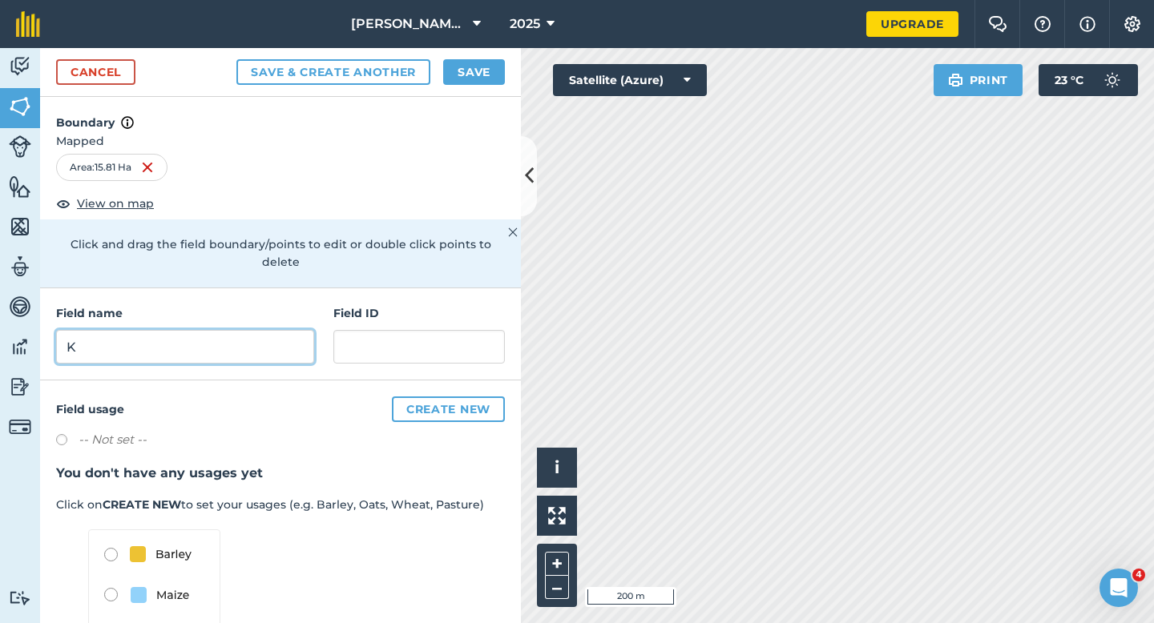
type input "K"
click at [462, 78] on button "Save" at bounding box center [474, 72] width 62 height 26
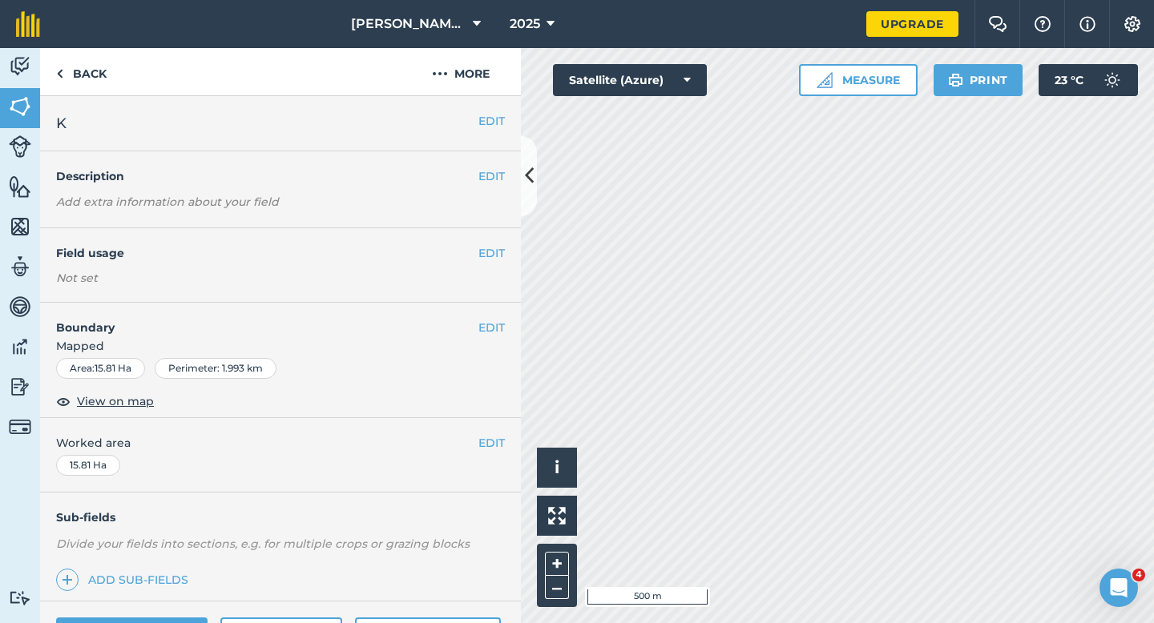
click at [486, 453] on div "EDIT Worked area 15.81 Ha" at bounding box center [280, 455] width 481 height 75
click at [486, 442] on button "EDIT" at bounding box center [491, 443] width 26 height 18
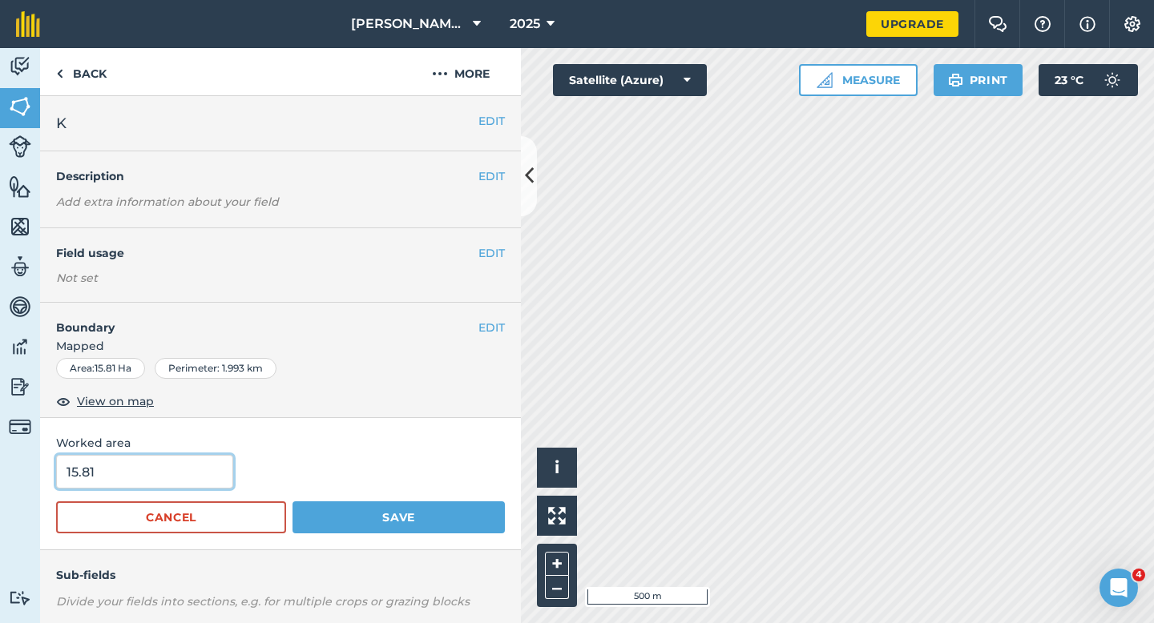
click at [170, 469] on input "15.81" at bounding box center [144, 472] width 177 height 34
type input "16"
click at [292, 502] on button "Save" at bounding box center [398, 518] width 212 height 32
